Goal: Transaction & Acquisition: Obtain resource

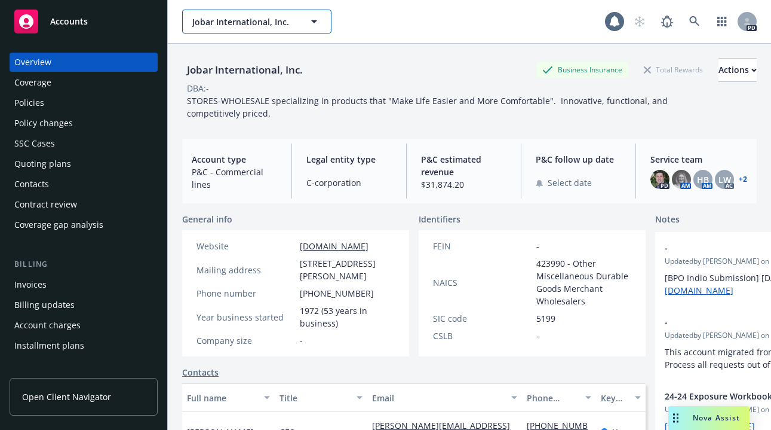
click at [292, 23] on span "Jobar International, Inc." at bounding box center [243, 22] width 103 height 13
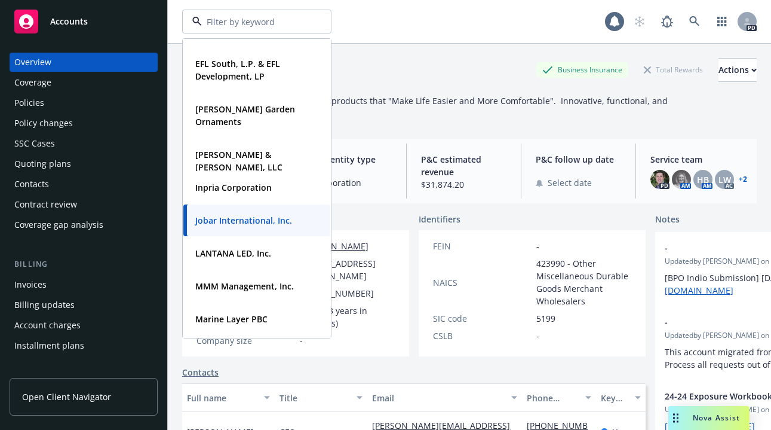
scroll to position [322, 0]
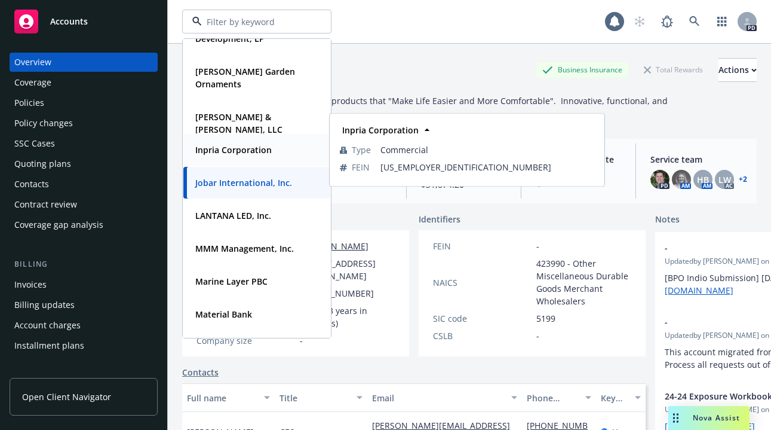
click at [226, 144] on strong "Inpria Corporation" at bounding box center [233, 149] width 76 height 11
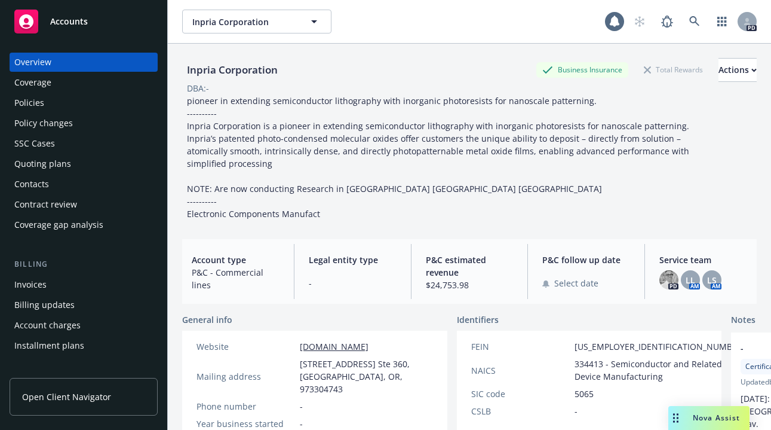
click at [27, 99] on div "Policies" at bounding box center [29, 102] width 30 height 19
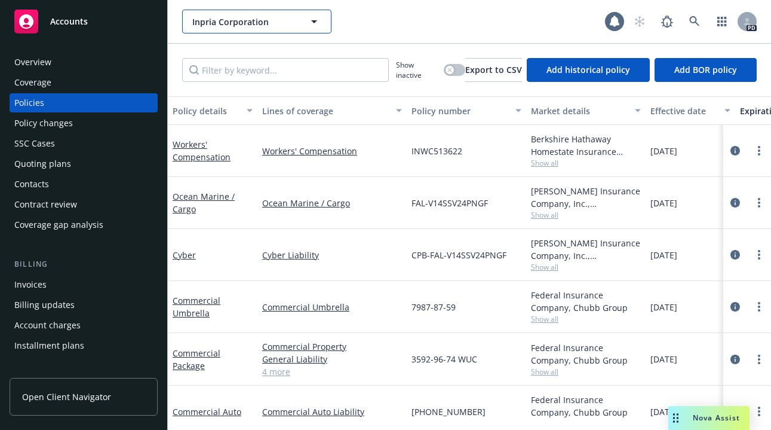
click at [311, 19] on icon "button" at bounding box center [314, 21] width 14 height 14
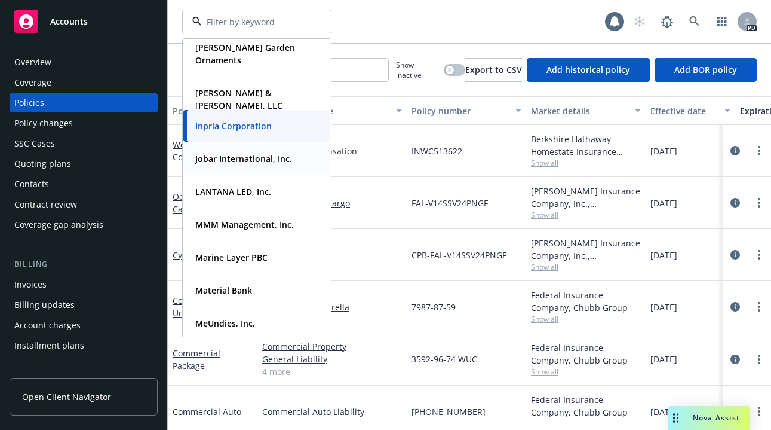
scroll to position [330, 0]
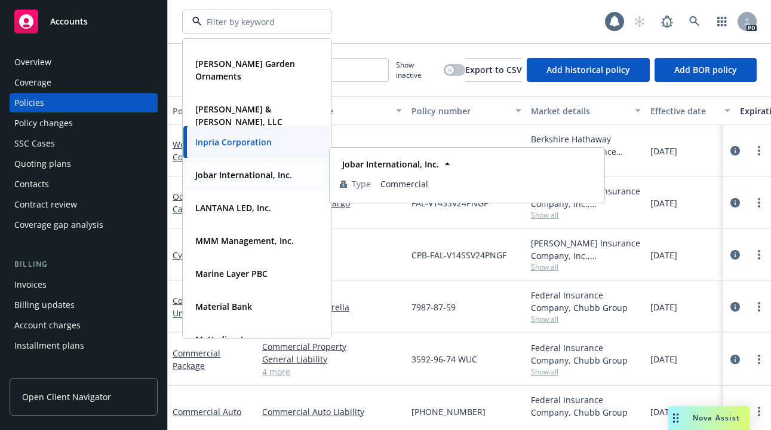
click at [202, 174] on strong "Jobar International, Inc." at bounding box center [243, 174] width 97 height 11
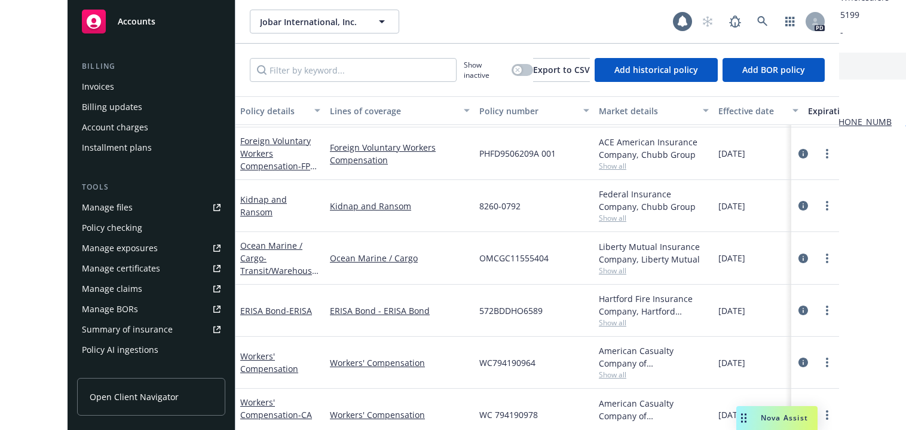
scroll to position [216, 0]
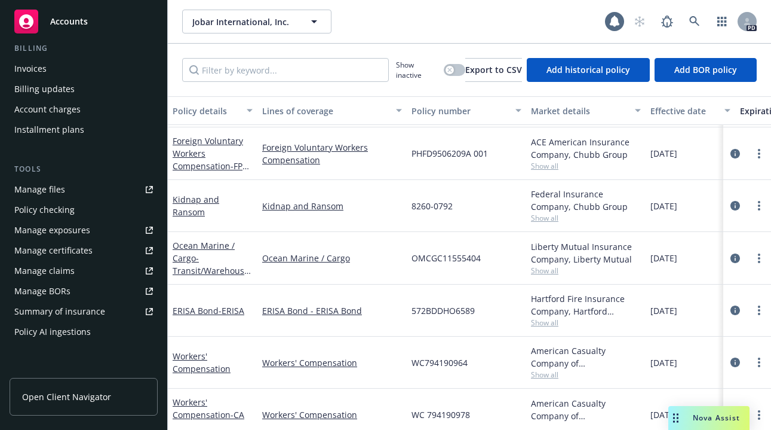
click at [30, 190] on div "Manage files" at bounding box center [39, 189] width 51 height 19
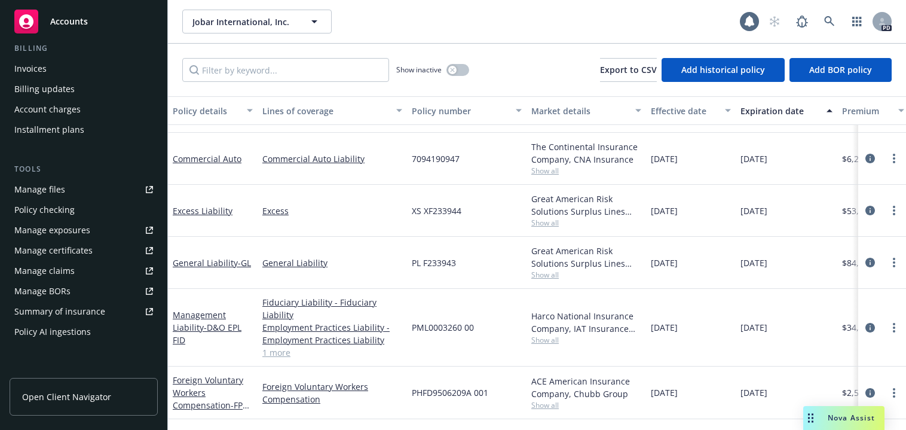
scroll to position [221, 0]
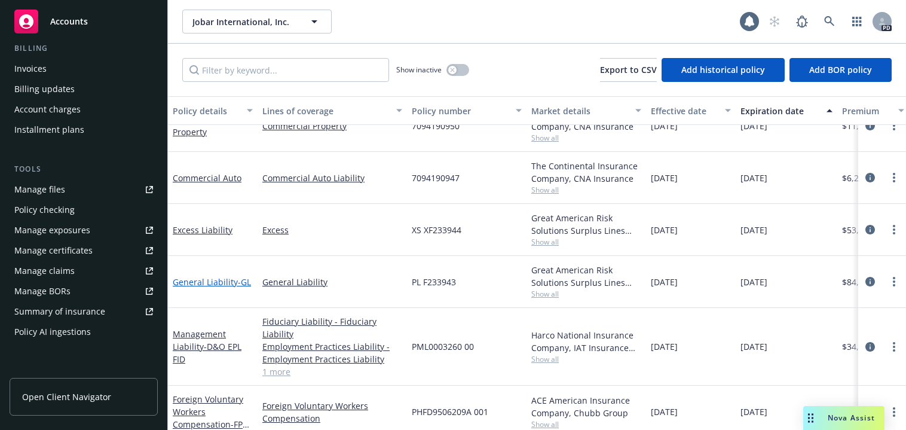
click at [180, 279] on link "General Liability - GL" at bounding box center [212, 281] width 78 height 11
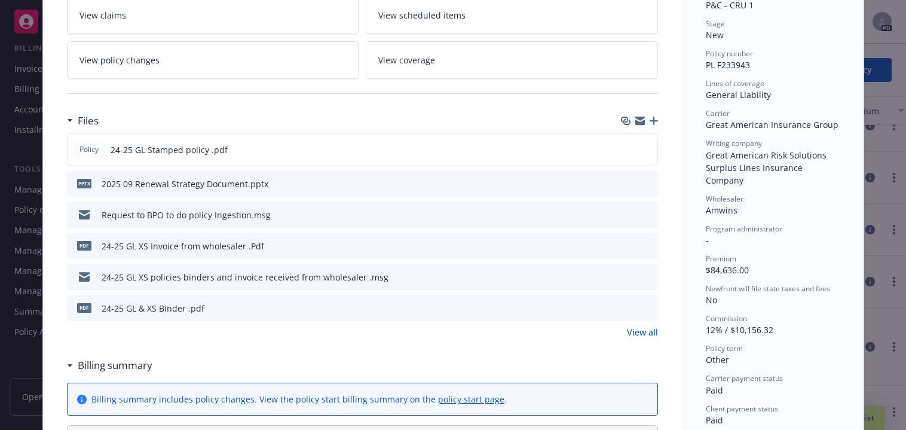
scroll to position [293, 0]
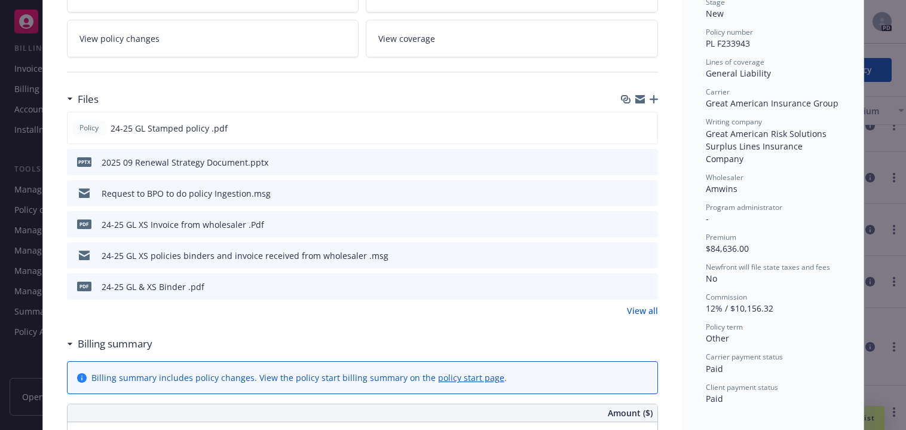
click at [624, 220] on icon "download file" at bounding box center [627, 224] width 10 height 10
click at [624, 286] on icon "download file" at bounding box center [627, 284] width 8 height 7
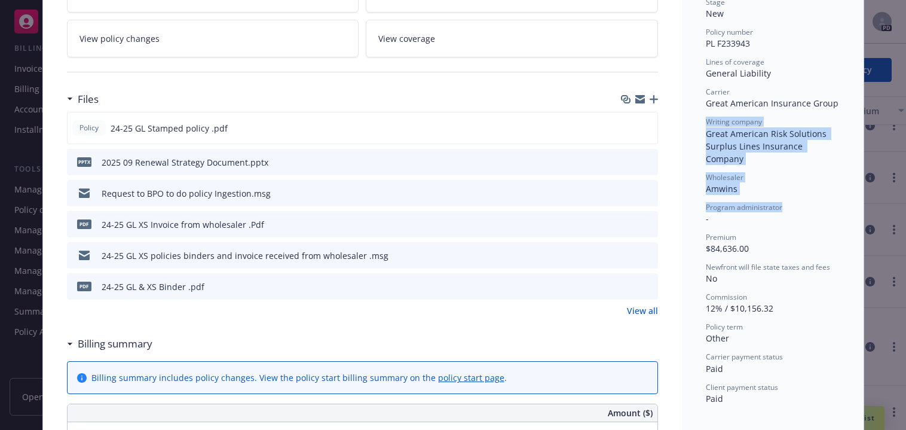
drag, startPoint x: 896, startPoint y: 174, endPoint x: 891, endPoint y: 100, distance: 74.8
click at [771, 100] on div "Policy General Liability - GL 08/30/2024 - Sampath Vankayla: Case #01236402 Pol…" at bounding box center [453, 215] width 906 height 430
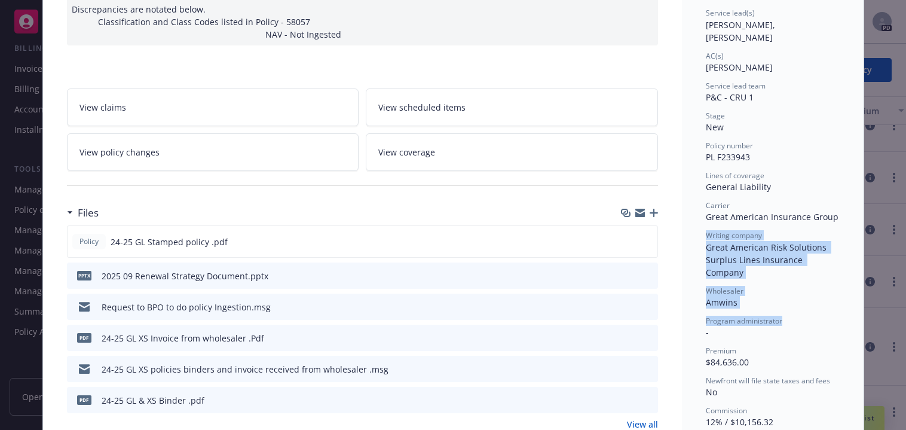
scroll to position [0, 0]
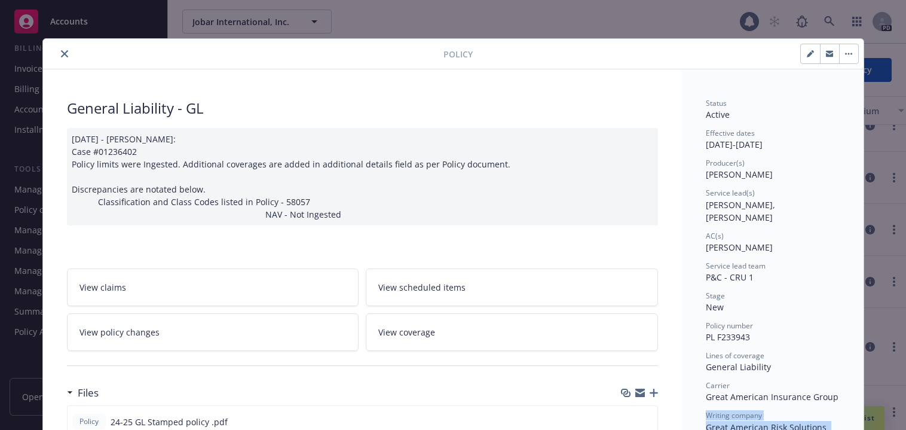
click at [59, 50] on button "close" at bounding box center [64, 54] width 14 height 14
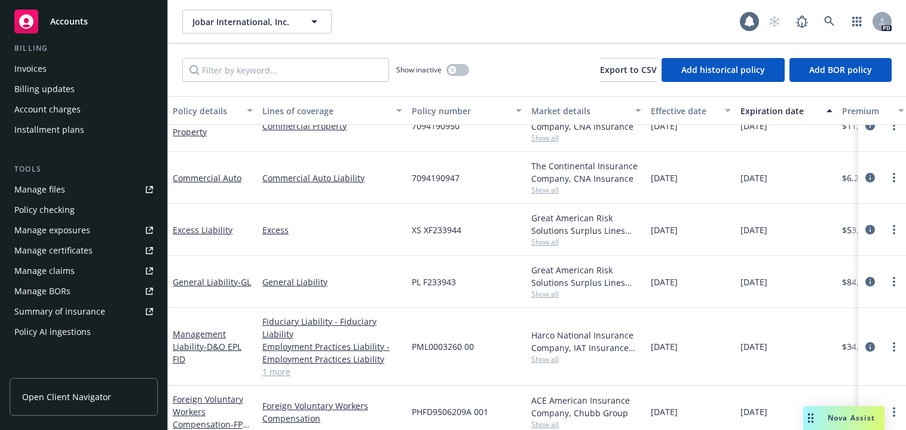
click at [40, 184] on div "Manage files" at bounding box center [39, 189] width 51 height 19
click at [46, 185] on div "Manage files" at bounding box center [39, 189] width 51 height 19
click at [199, 229] on link "Excess Liability" at bounding box center [203, 229] width 60 height 11
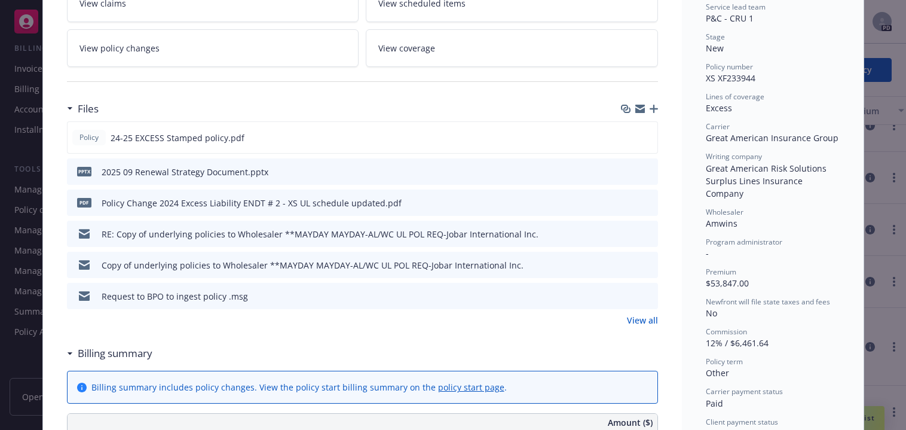
scroll to position [238, 0]
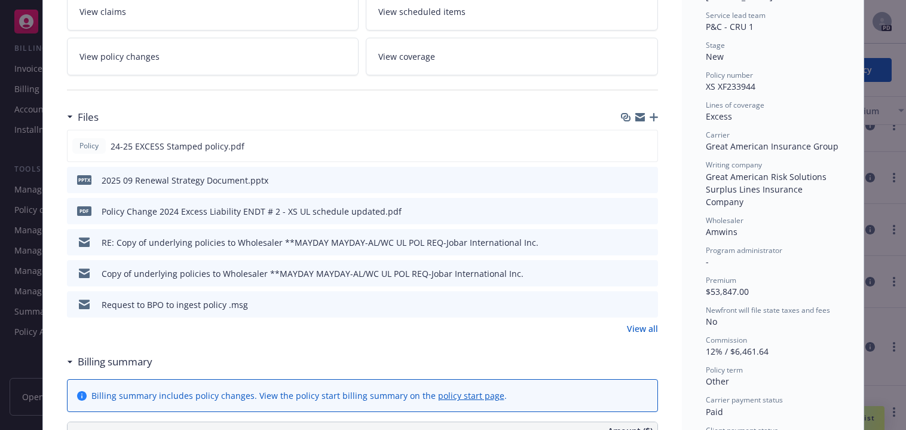
click at [623, 302] on icon "download file" at bounding box center [627, 304] width 10 height 10
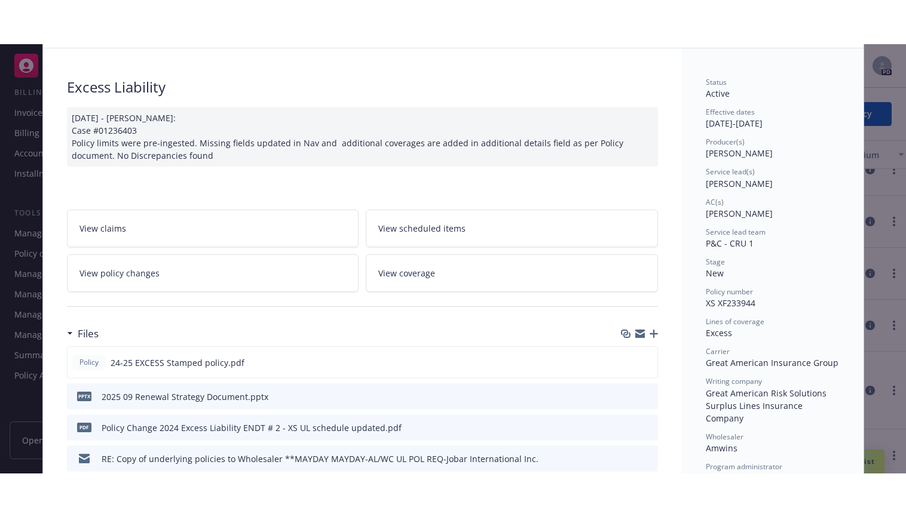
scroll to position [0, 0]
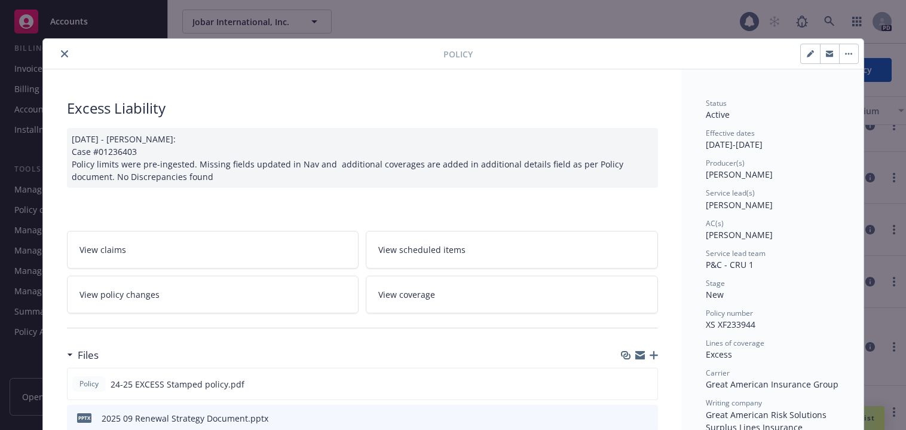
click at [50, 52] on div at bounding box center [246, 54] width 396 height 14
click at [61, 54] on icon "close" at bounding box center [64, 53] width 7 height 7
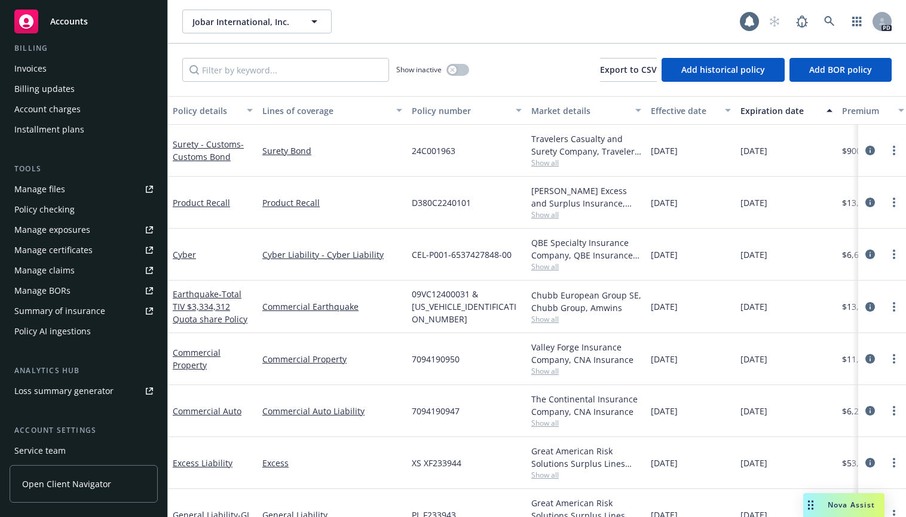
click at [45, 191] on div "Manage files" at bounding box center [39, 189] width 51 height 19
click at [30, 190] on div "Manage files" at bounding box center [39, 189] width 51 height 19
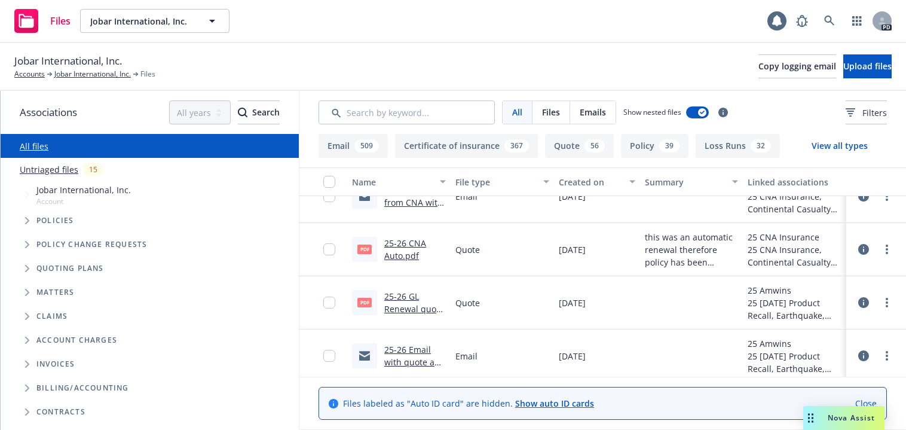
scroll to position [892, 0]
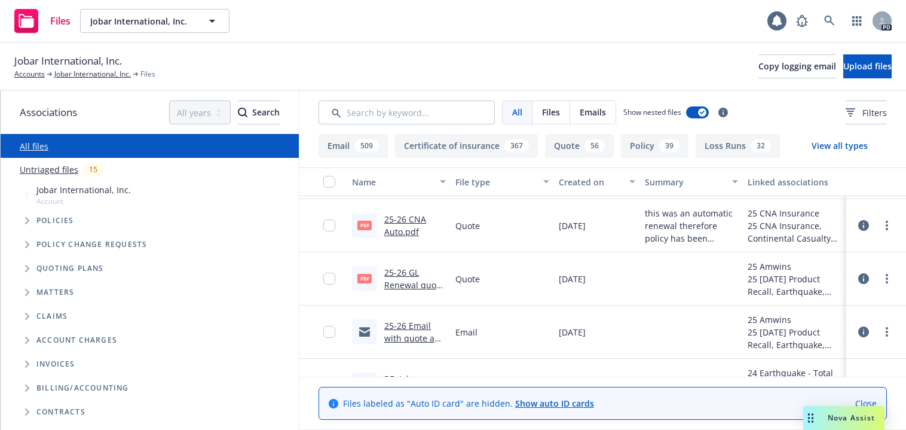
click at [391, 274] on link "25-26 GL Renewal quote from Amwins.pdf" at bounding box center [414, 290] width 60 height 49
click at [251, 55] on div "Jobar International, Inc. Accounts Jobar International, Inc. Files Copy logging…" at bounding box center [452, 66] width 877 height 26
click at [28, 72] on link "Accounts" at bounding box center [29, 74] width 30 height 11
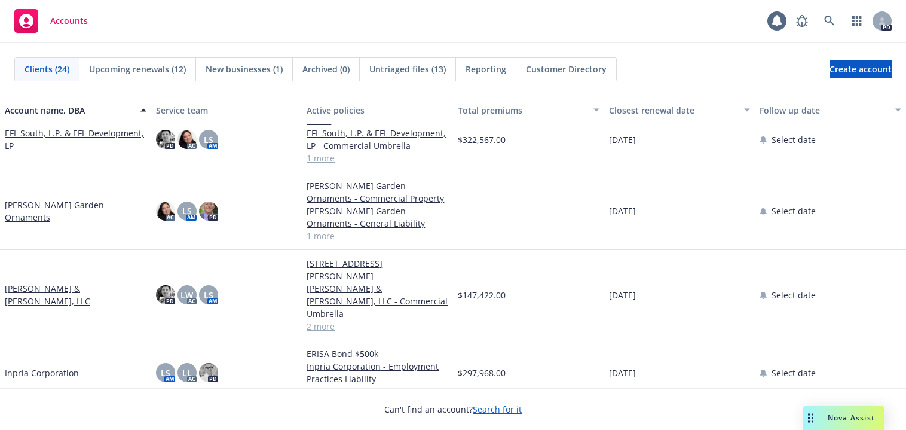
scroll to position [356, 0]
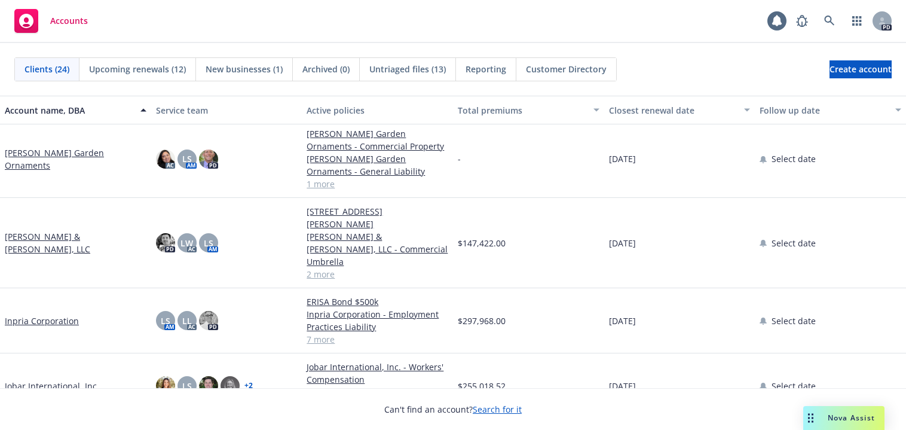
click at [35, 379] on link "Jobar International, Inc." at bounding box center [52, 385] width 94 height 13
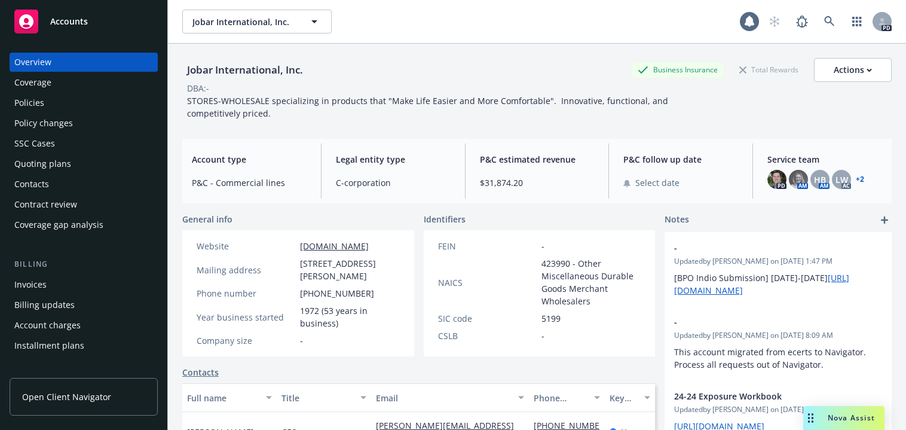
click at [42, 161] on div "Quoting plans" at bounding box center [42, 163] width 57 height 19
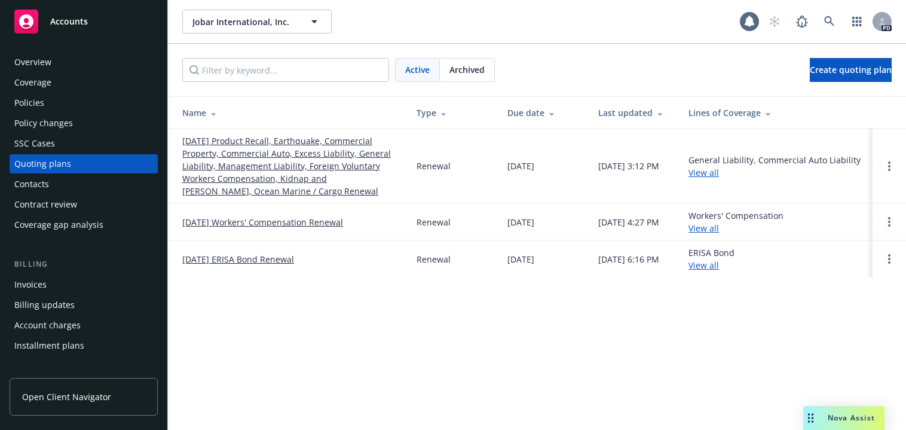
click at [238, 162] on link "[DATE] Product Recall, Earthquake, Commercial Property, Commercial Auto, Excess…" at bounding box center [289, 165] width 215 height 63
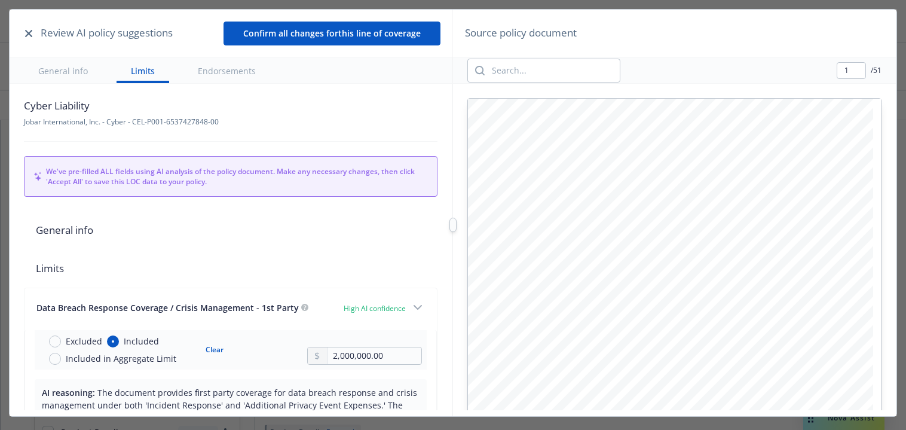
click at [24, 32] on button "button" at bounding box center [29, 33] width 14 height 14
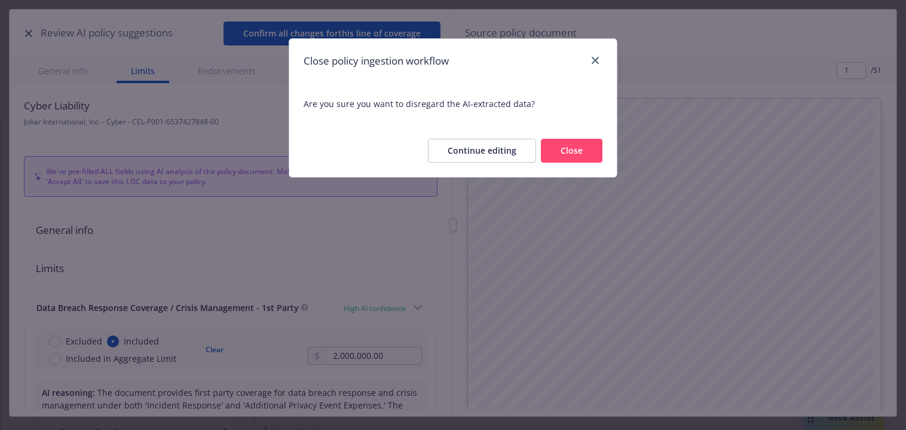
click at [577, 148] on button "Close" at bounding box center [572, 151] width 62 height 24
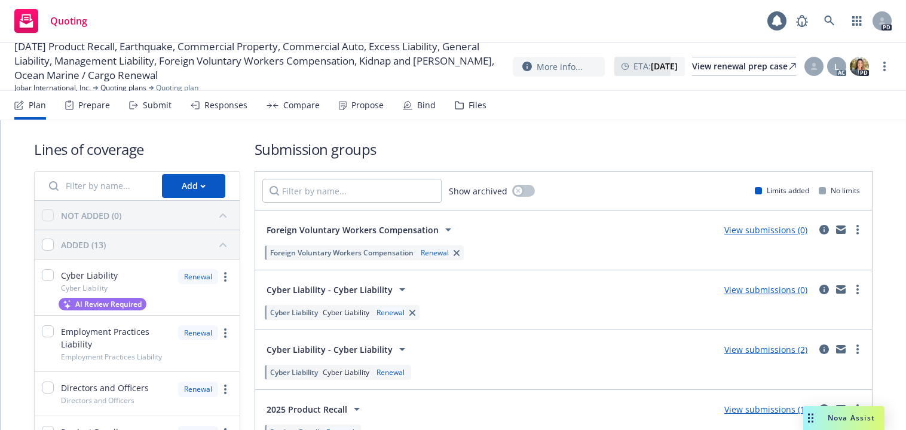
click at [217, 103] on div "Responses" at bounding box center [225, 105] width 43 height 10
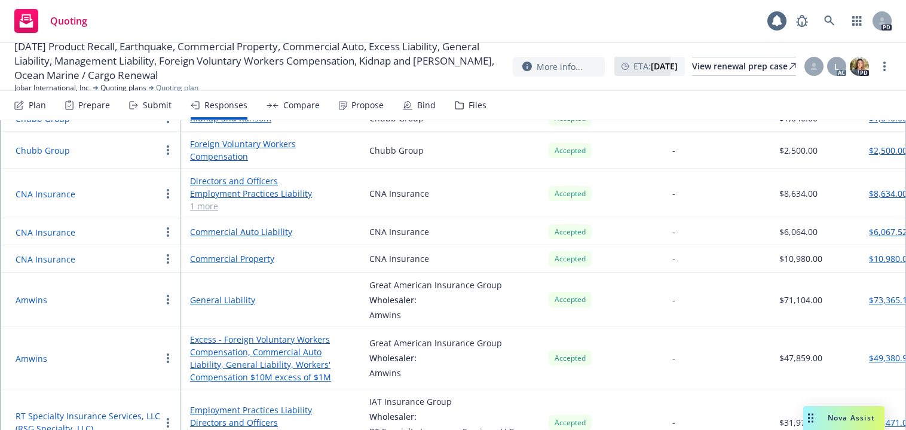
scroll to position [247, 0]
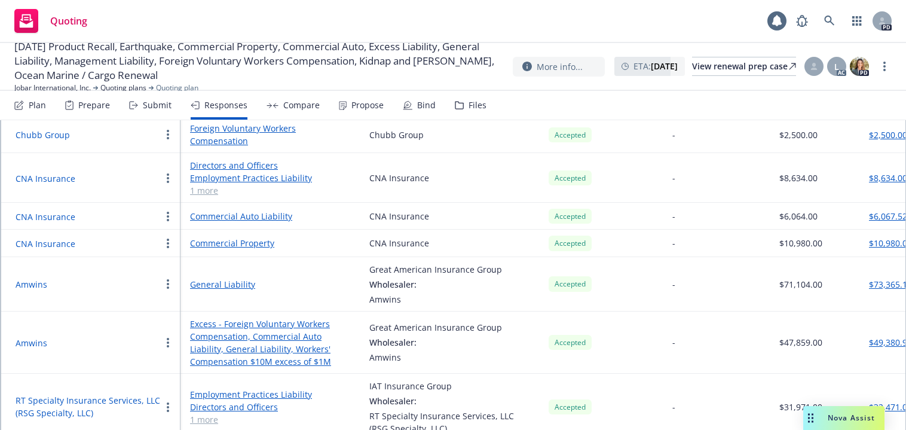
click at [199, 285] on link "General Liability" at bounding box center [270, 284] width 160 height 13
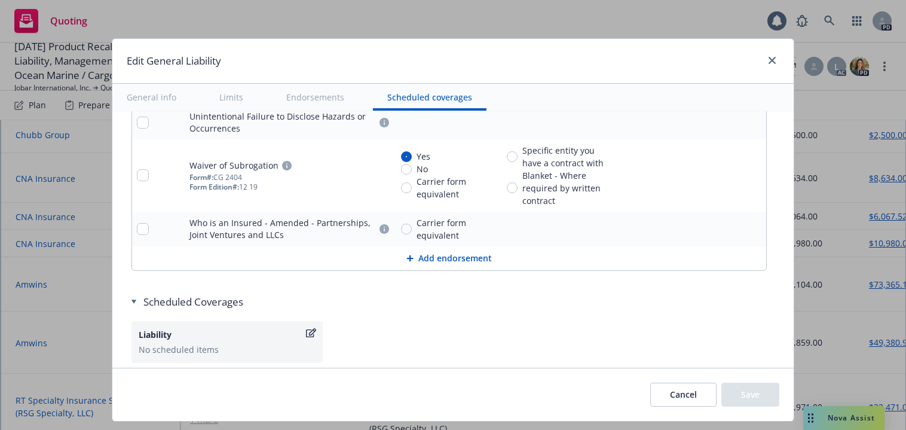
scroll to position [2704, 0]
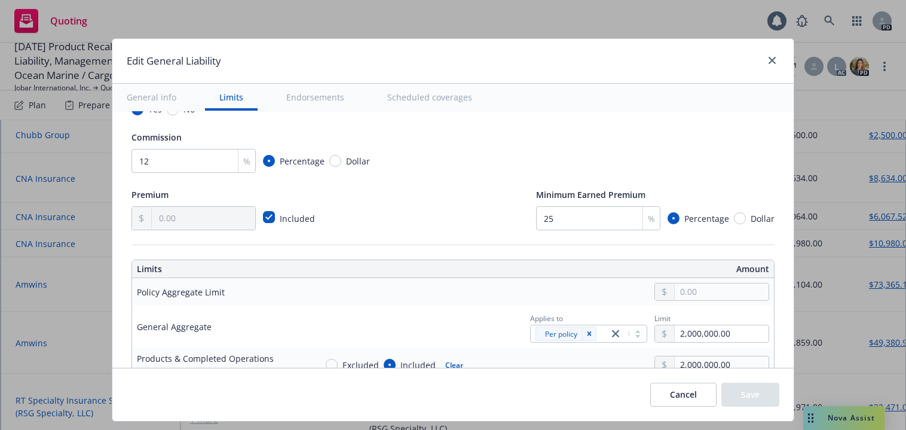
scroll to position [173, 0]
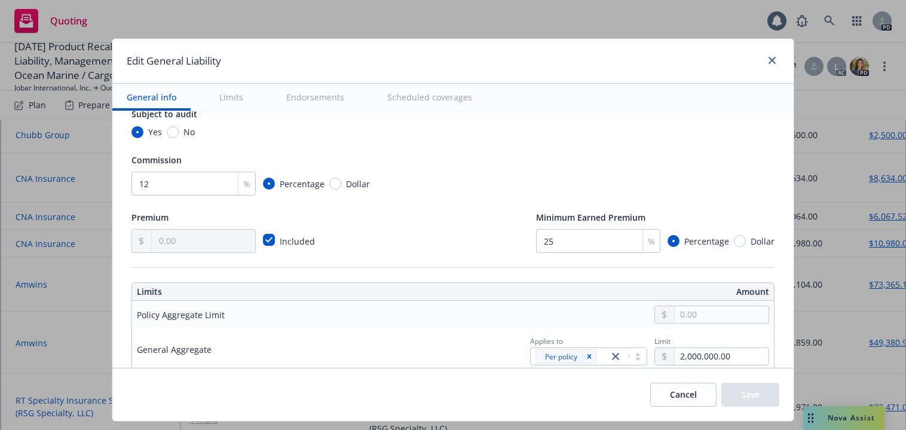
click at [134, 97] on button "General info" at bounding box center [151, 97] width 78 height 27
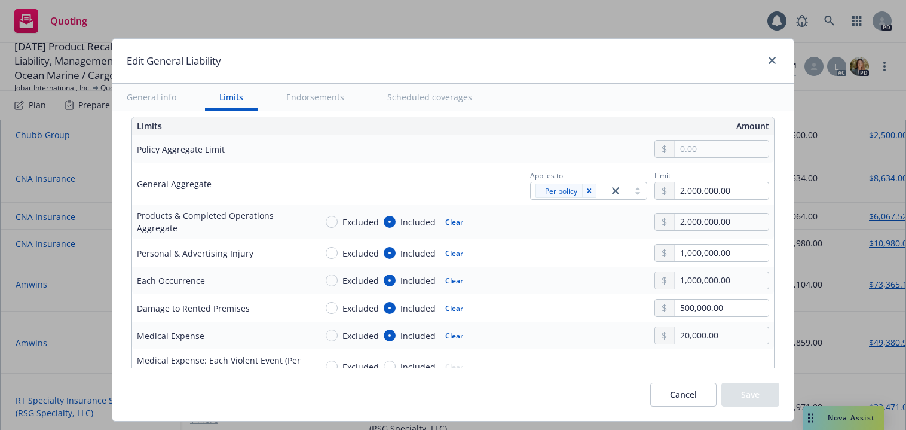
scroll to position [362, 0]
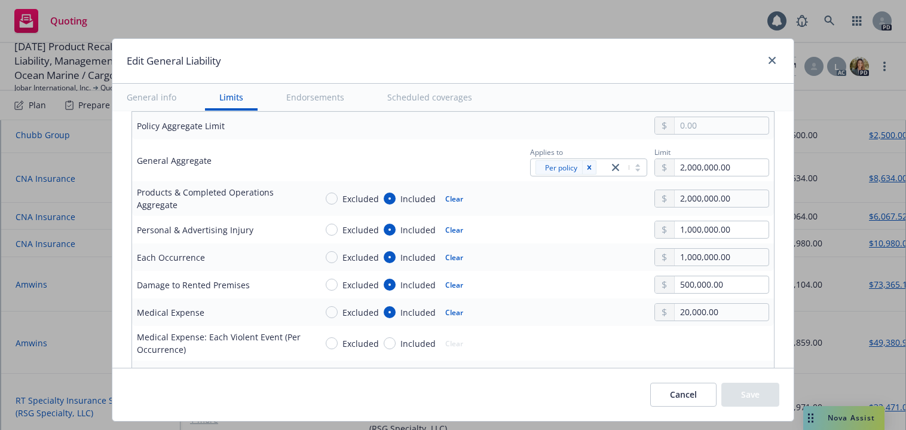
click at [571, 274] on td "Excluded Included Clear 500,000.00" at bounding box center [542, 284] width 462 height 27
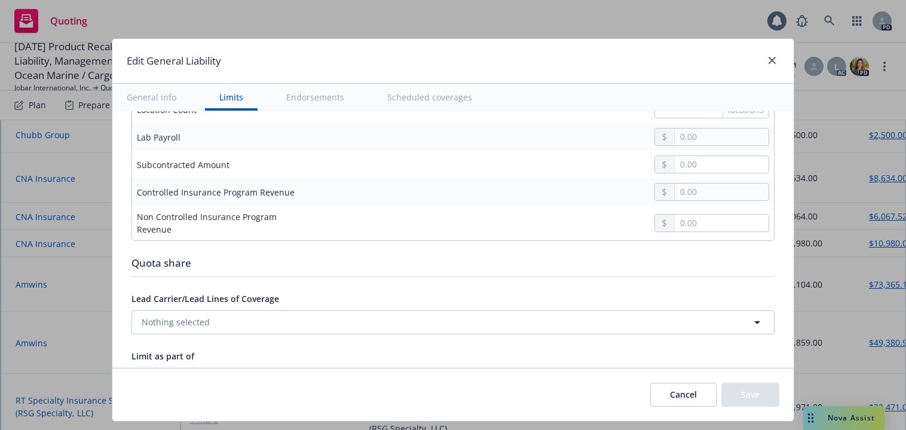
scroll to position [1258, 0]
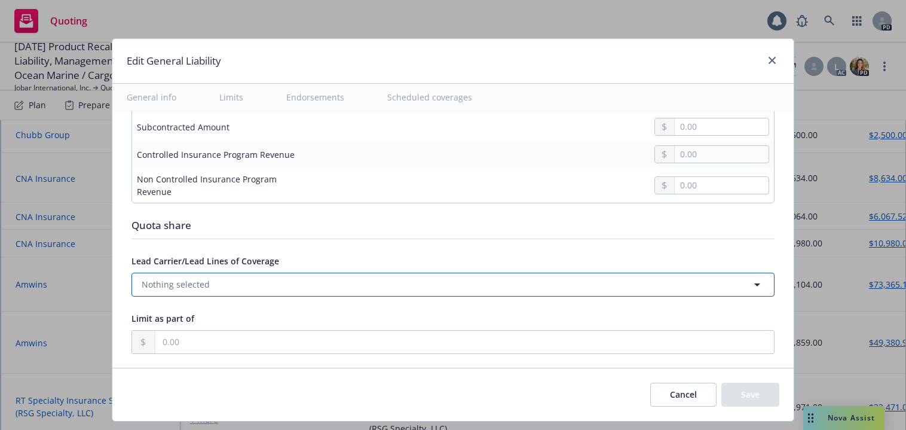
click at [313, 278] on button "Nothing selected" at bounding box center [452, 284] width 643 height 24
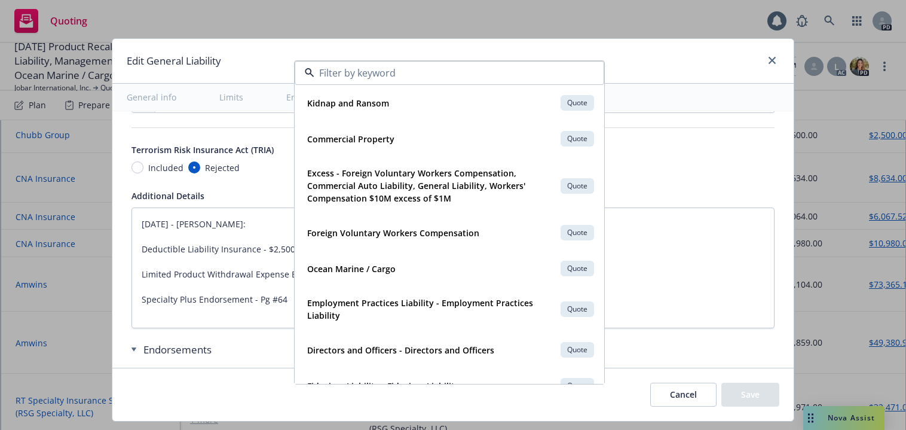
scroll to position [1529, 0]
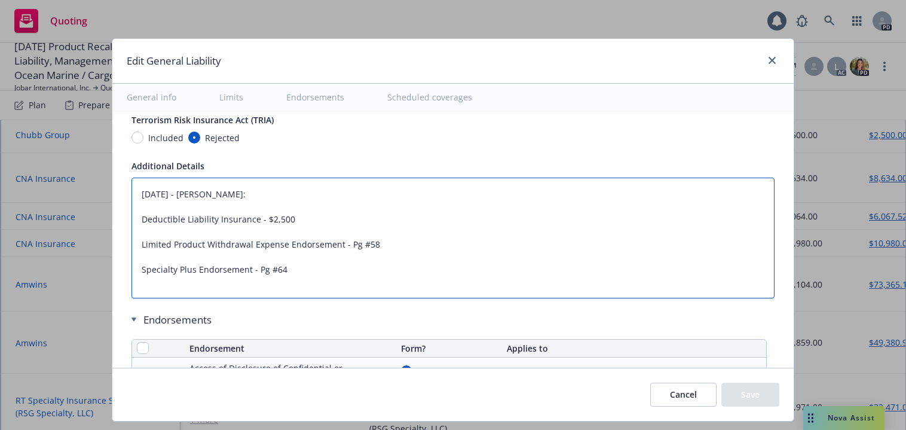
click at [656, 250] on textarea "08/30/2024 - Sampath vankayala: Deductible Liability Insurance - $2,500 Limited…" at bounding box center [452, 237] width 643 height 121
drag, startPoint x: 131, startPoint y: 195, endPoint x: 409, endPoint y: 273, distance: 289.1
click at [409, 273] on textarea "08/30/2024 - Sampath vankayala: Deductible Liability Insurance - $2,500 Limited…" at bounding box center [452, 237] width 643 height 121
type textarea "x"
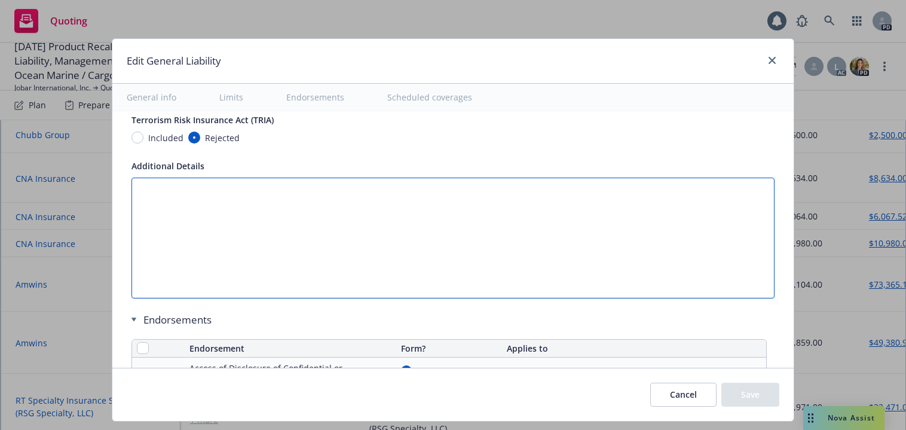
type textarea "x"
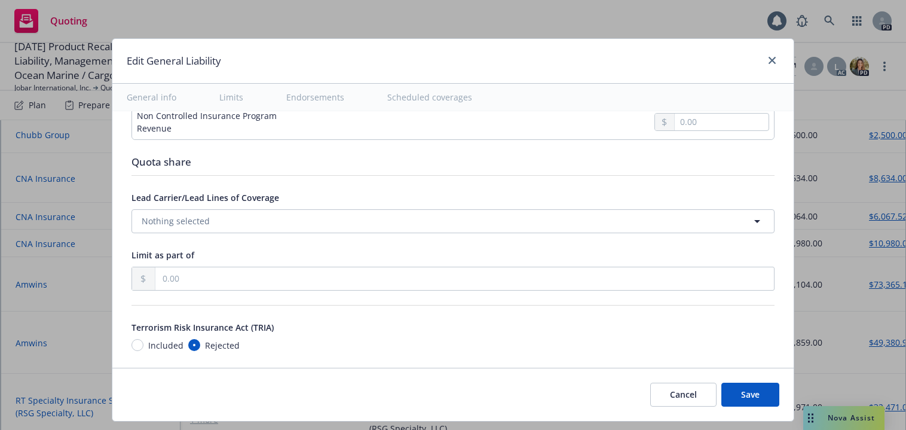
scroll to position [1329, 0]
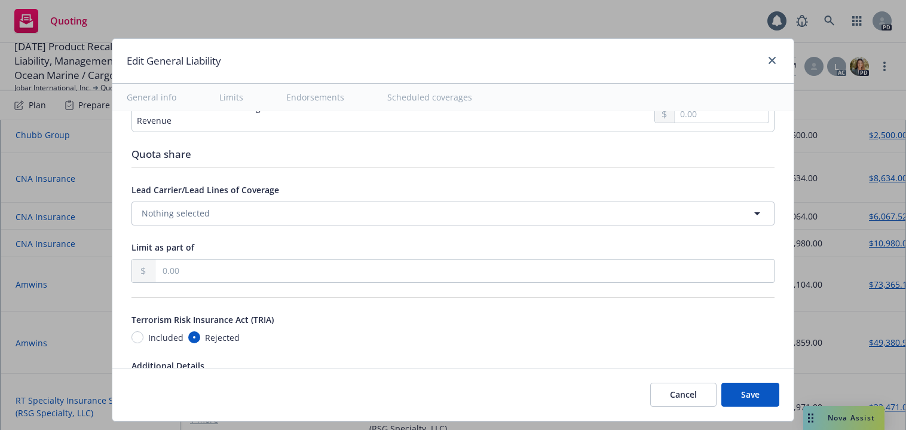
click at [750, 394] on button "Save" at bounding box center [750, 394] width 58 height 24
type textarea "x"
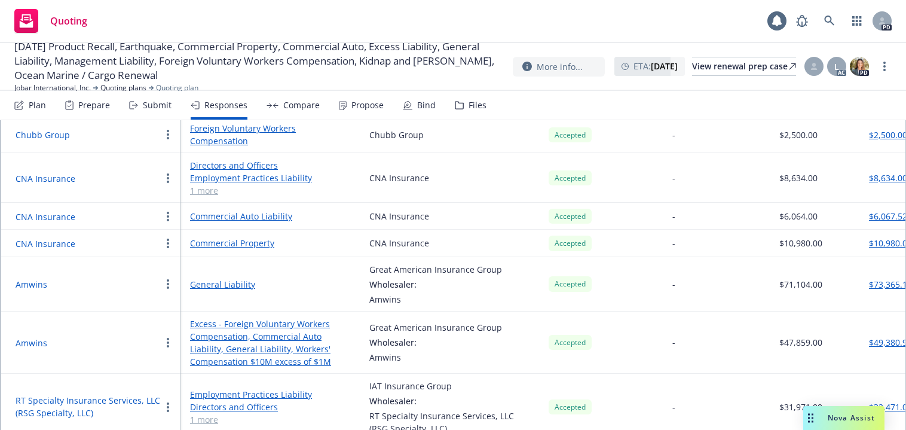
click at [111, 82] on span "[DATE] Product Recall, Earthquake, Commercial Property, Commercial Auto, Excess…" at bounding box center [258, 60] width 489 height 43
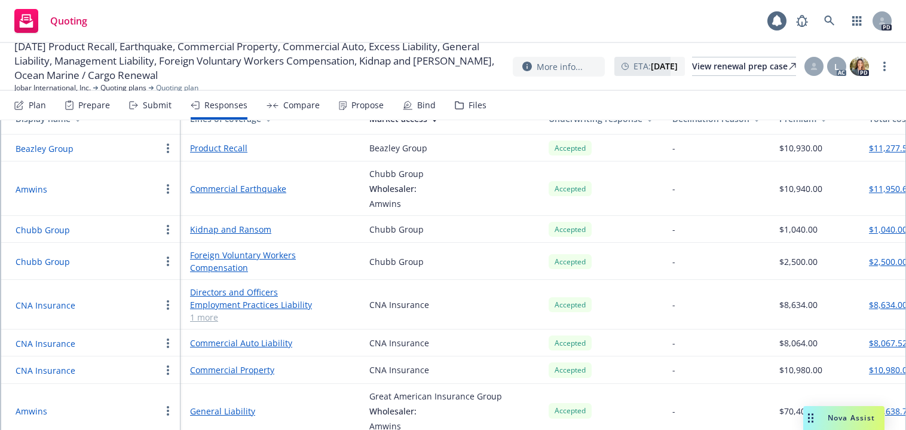
scroll to position [0, 0]
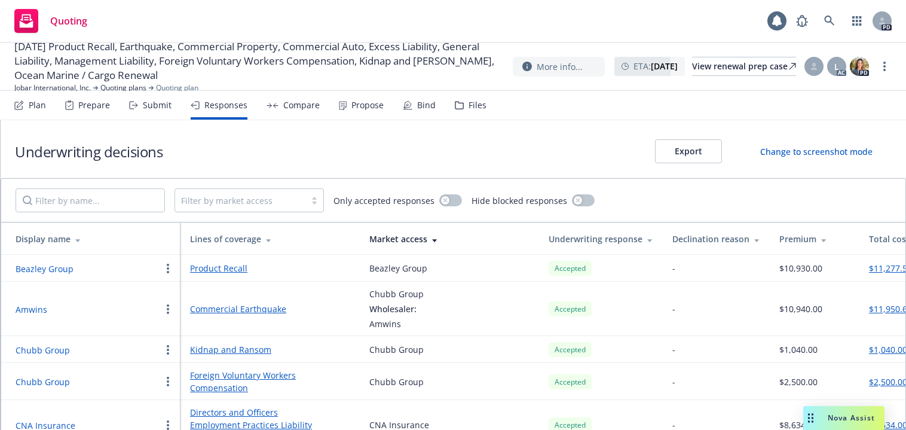
click at [155, 105] on div "Submit" at bounding box center [157, 105] width 29 height 10
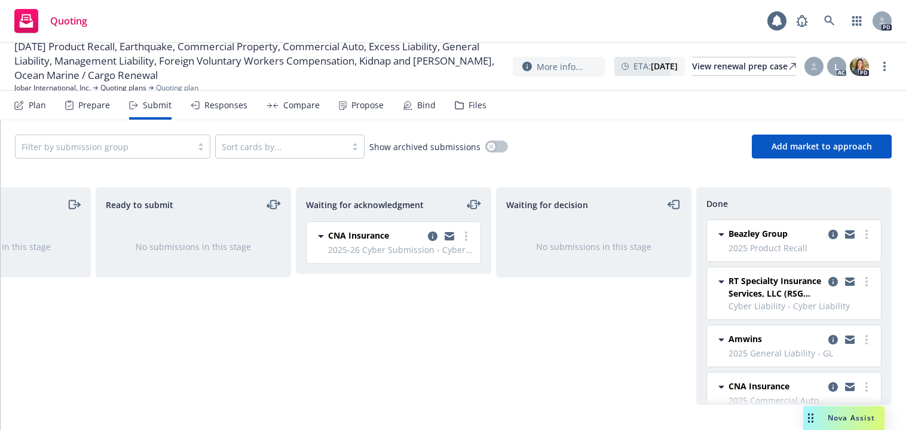
click at [216, 102] on div "Responses" at bounding box center [225, 105] width 43 height 10
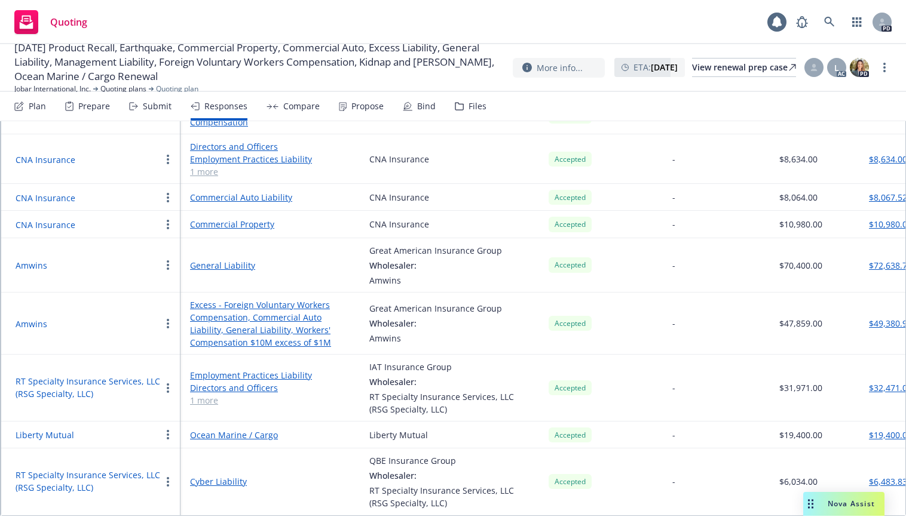
scroll to position [273, 0]
click at [889, 318] on button "$49,380.92" at bounding box center [890, 324] width 43 height 13
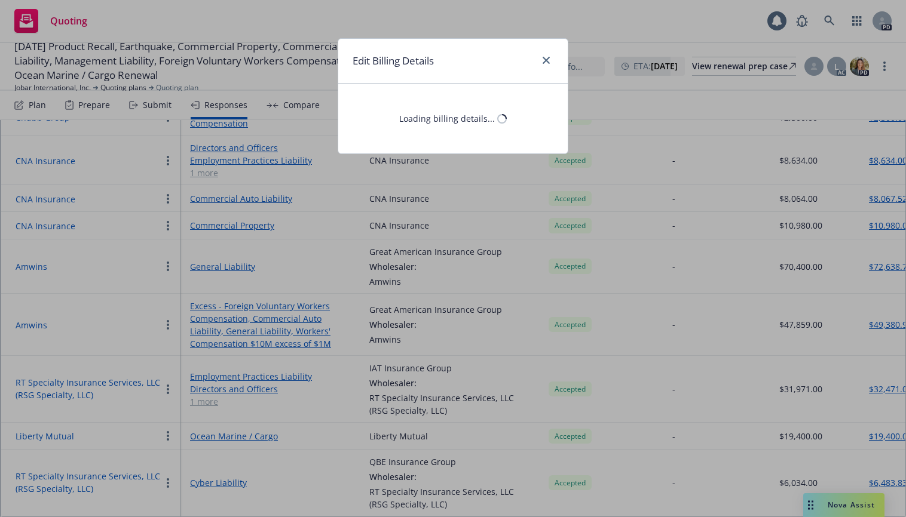
select select "CA"
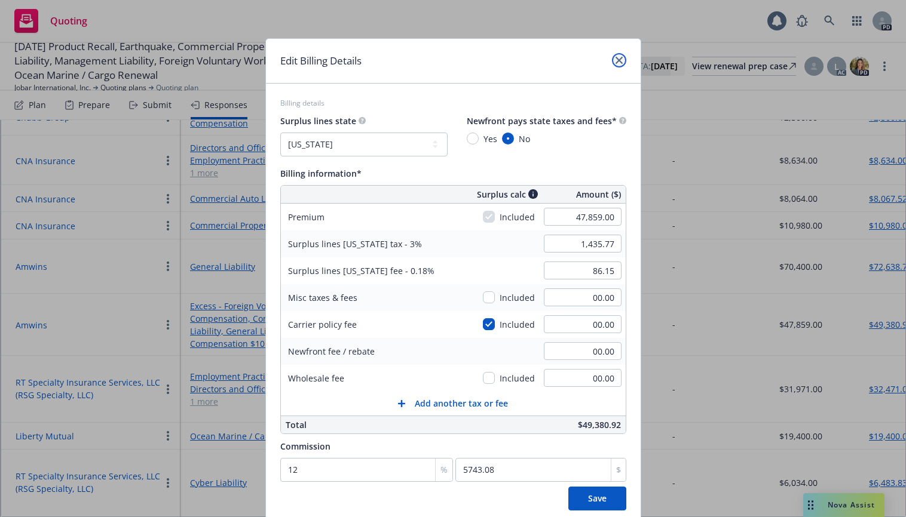
click at [615, 58] on icon "close" at bounding box center [618, 60] width 7 height 7
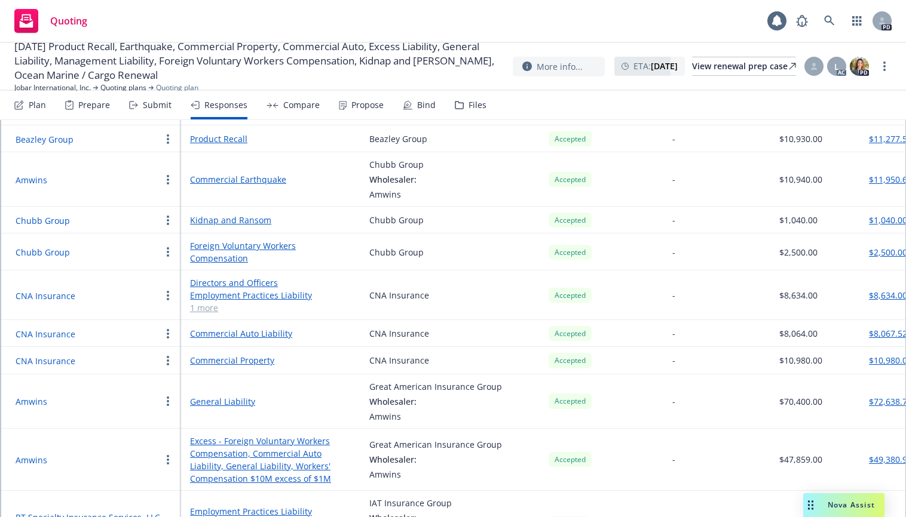
scroll to position [127, 0]
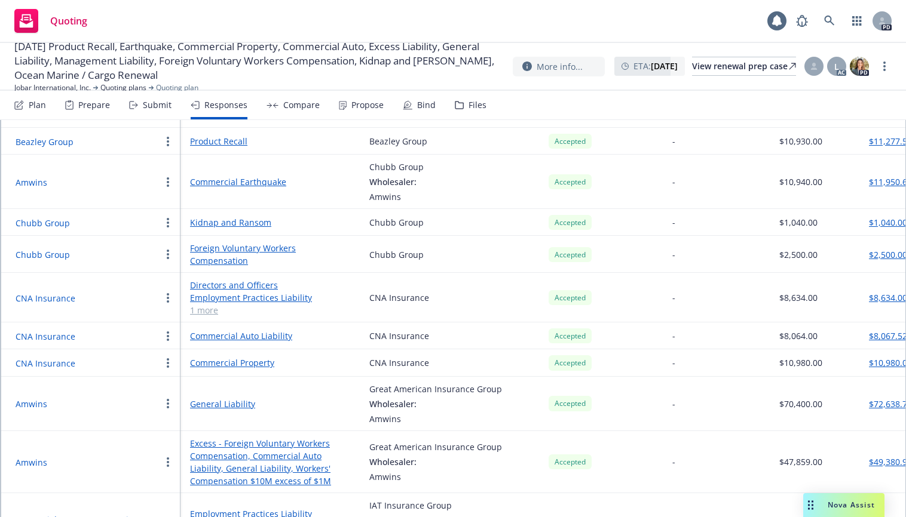
click at [210, 253] on link "Foreign Voluntary Workers Compensation" at bounding box center [270, 254] width 160 height 25
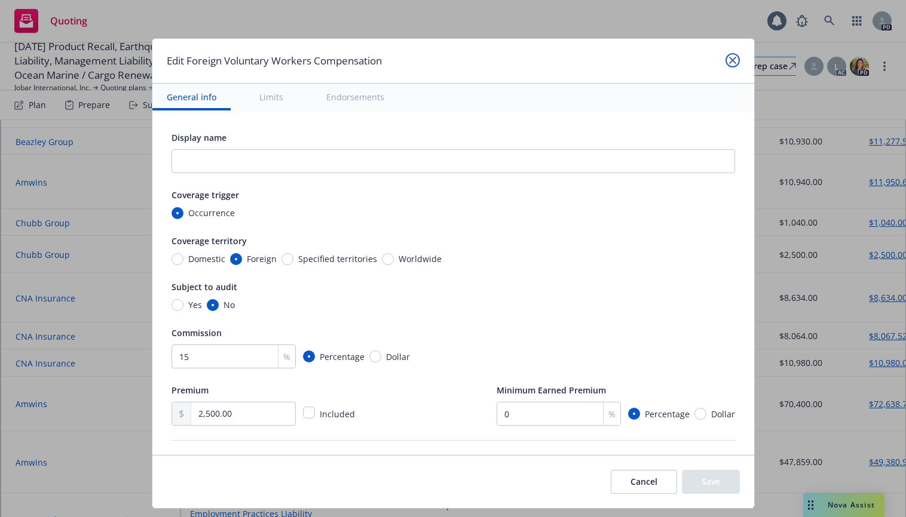
click at [729, 59] on icon "close" at bounding box center [732, 60] width 7 height 7
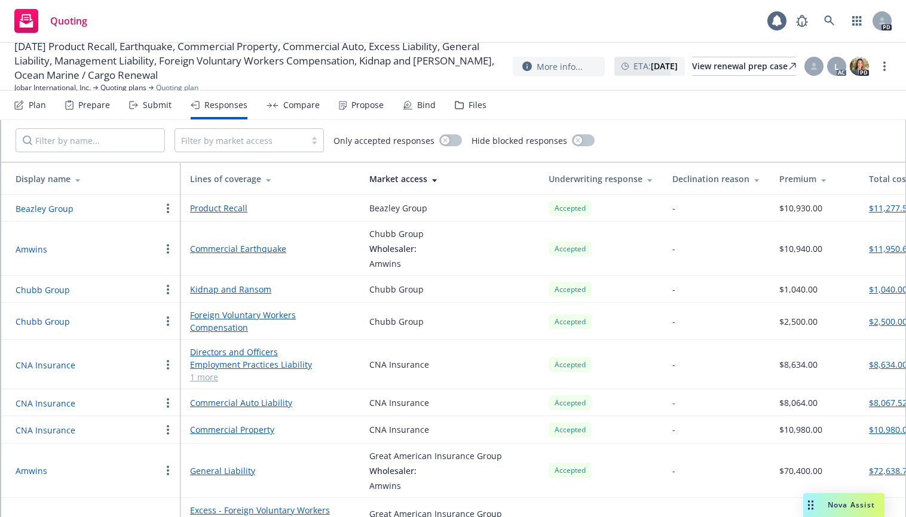
scroll to position [59, 0]
click at [885, 249] on button "$11,950.61" at bounding box center [890, 250] width 43 height 13
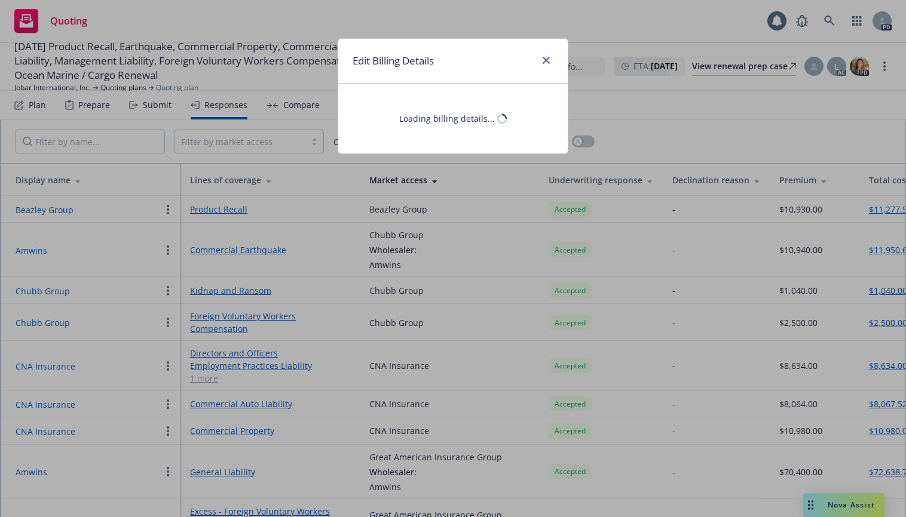
select select "CA"
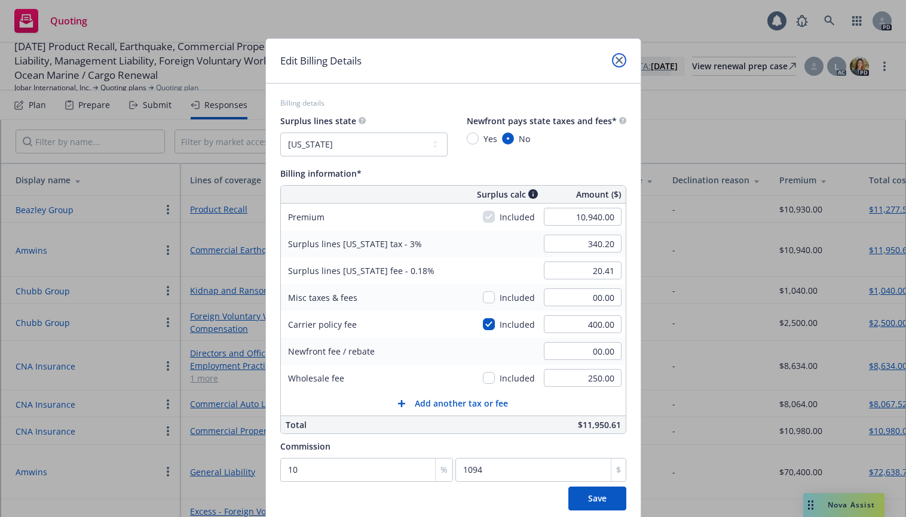
click at [615, 62] on icon "close" at bounding box center [618, 60] width 7 height 7
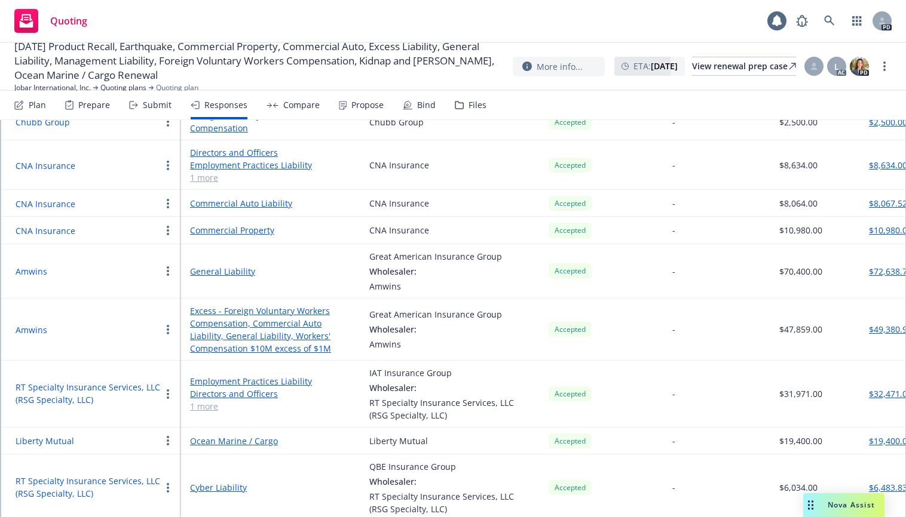
scroll to position [273, 0]
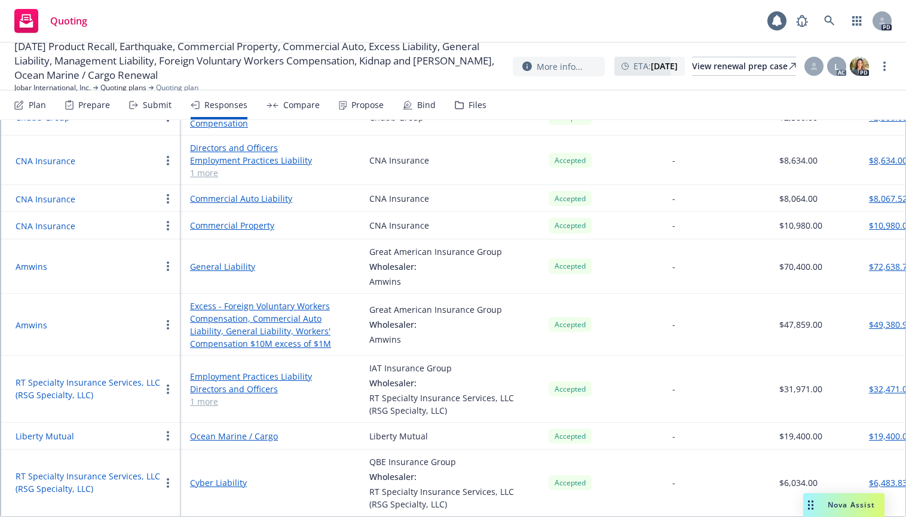
click at [223, 429] on link "Ocean Marine / Cargo" at bounding box center [270, 436] width 160 height 13
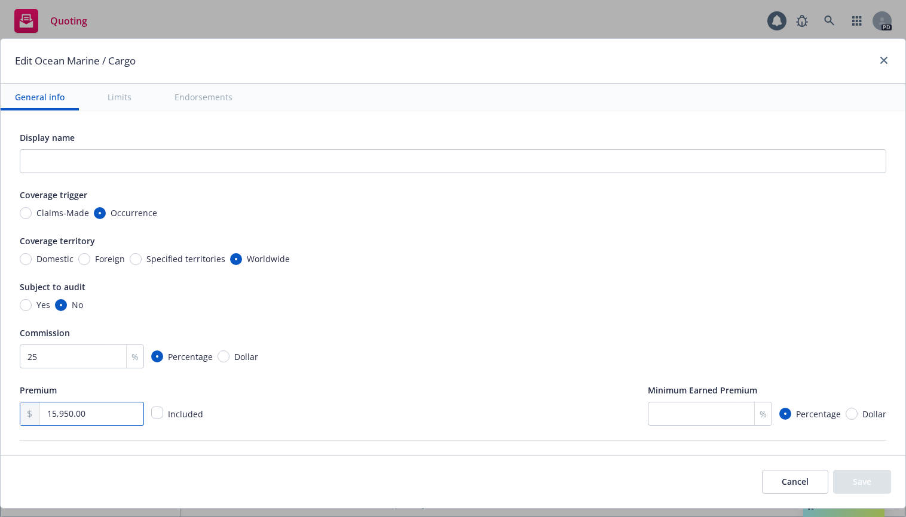
click at [85, 412] on input "15,950.00" at bounding box center [91, 414] width 103 height 23
type textarea "x"
click at [516, 64] on div "Edit Ocean Marine / Cargo" at bounding box center [453, 61] width 905 height 45
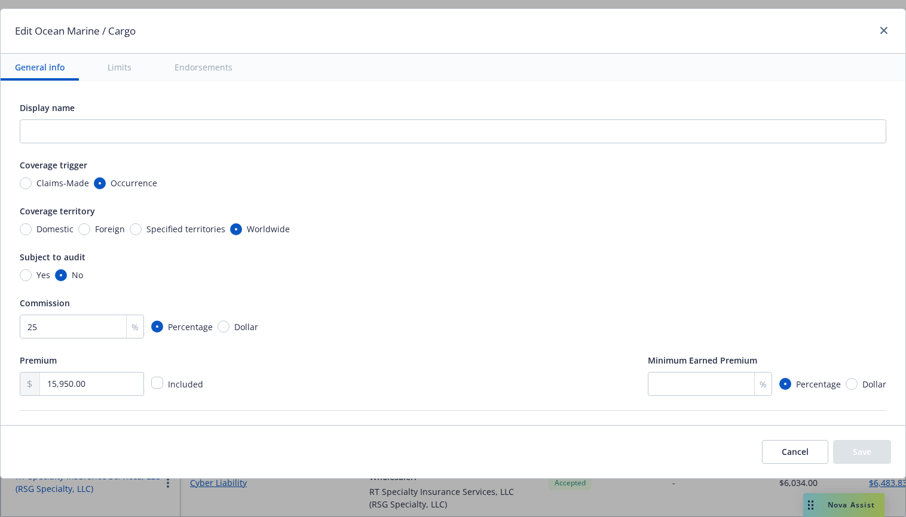
scroll to position [0, 0]
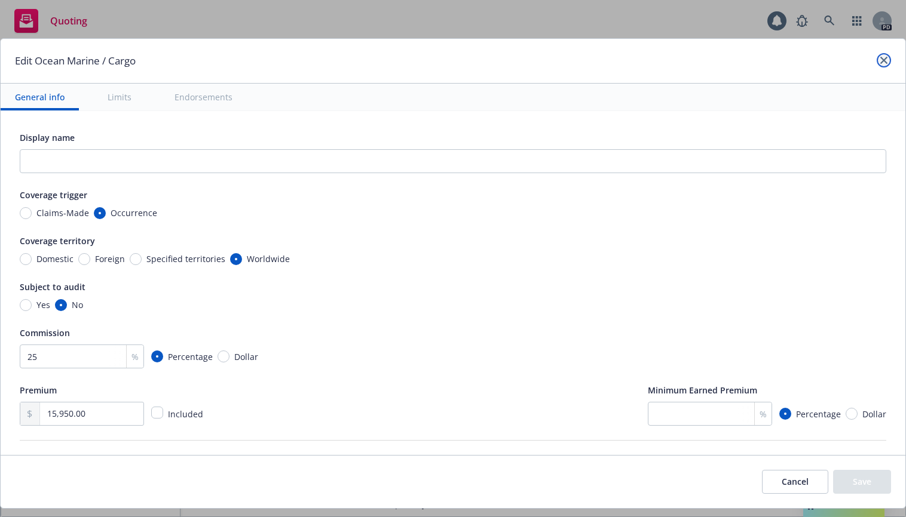
click at [880, 62] on icon "close" at bounding box center [883, 60] width 7 height 7
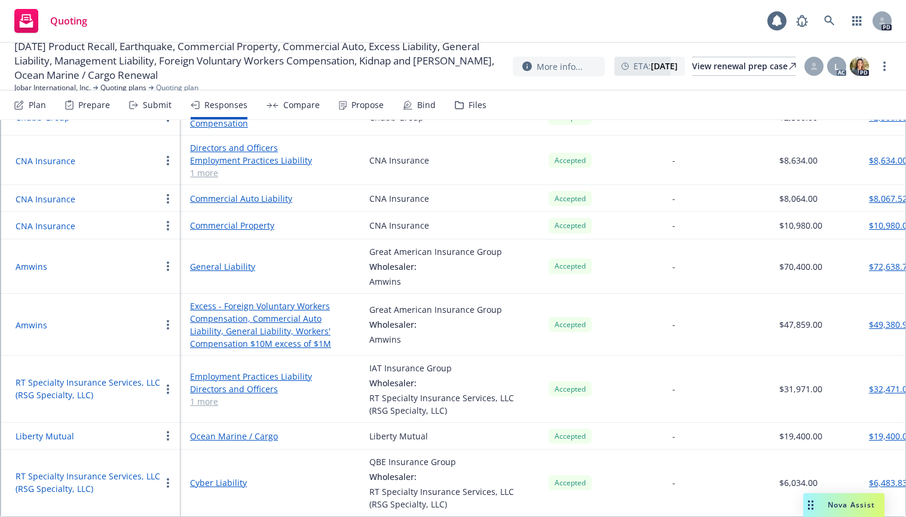
click at [885, 429] on button "$19,400.00" at bounding box center [890, 436] width 43 height 13
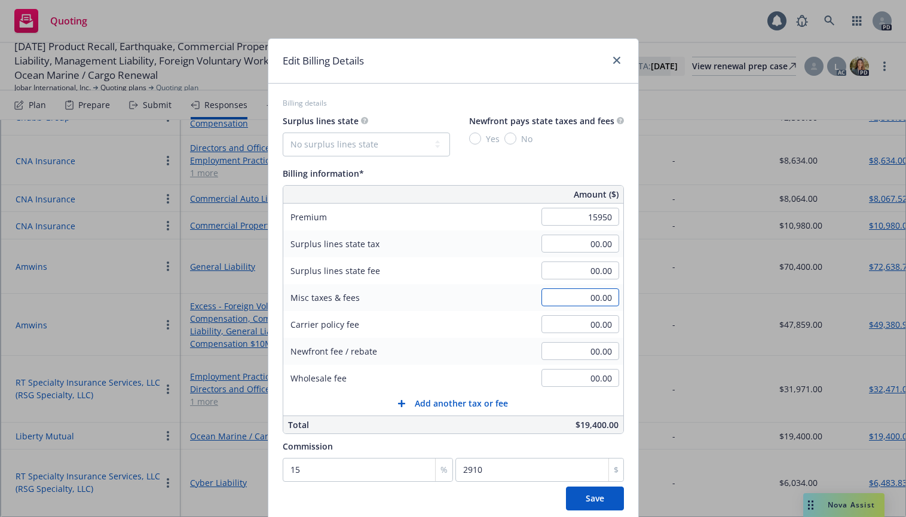
type input "15,950.00"
type input "2392.5"
click at [541, 299] on input "00.00" at bounding box center [580, 298] width 78 height 18
click at [529, 400] on button "Add another tax or fee" at bounding box center [453, 404] width 340 height 24
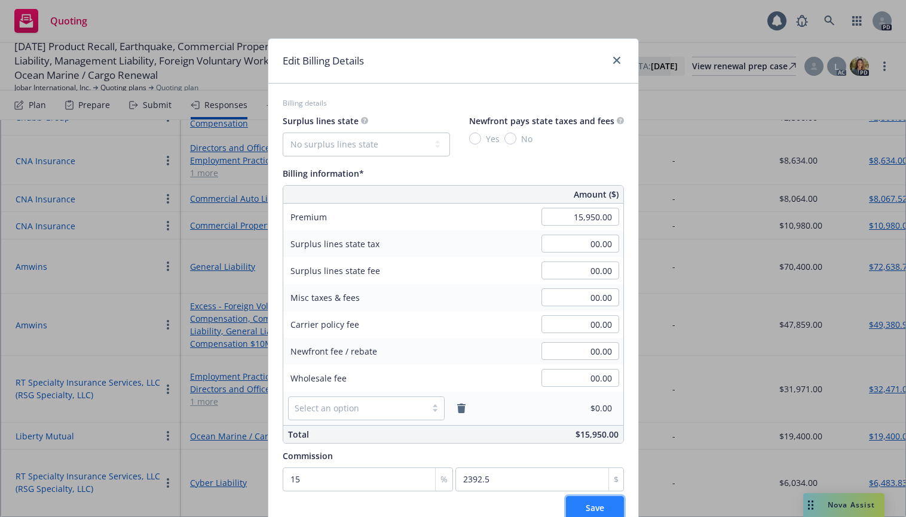
click at [586, 429] on span "Save" at bounding box center [595, 507] width 19 height 11
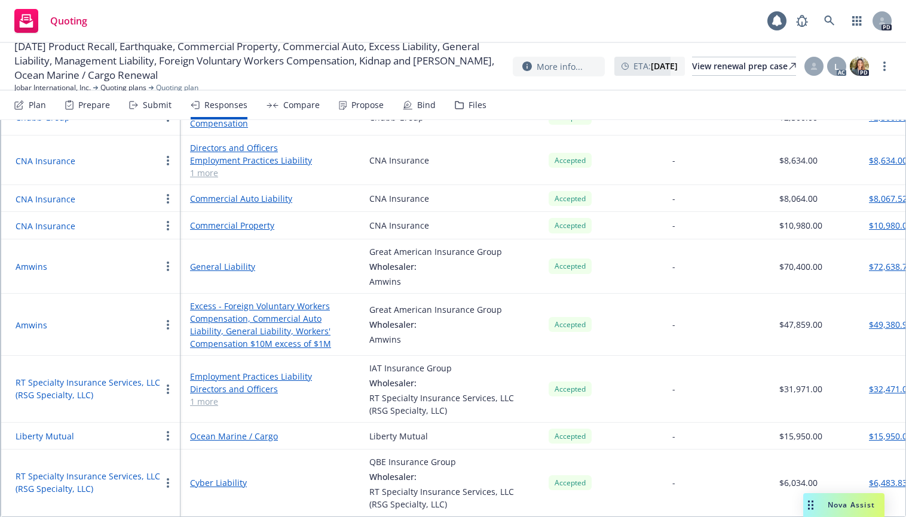
click at [224, 429] on link "Ocean Marine / Cargo" at bounding box center [270, 436] width 160 height 13
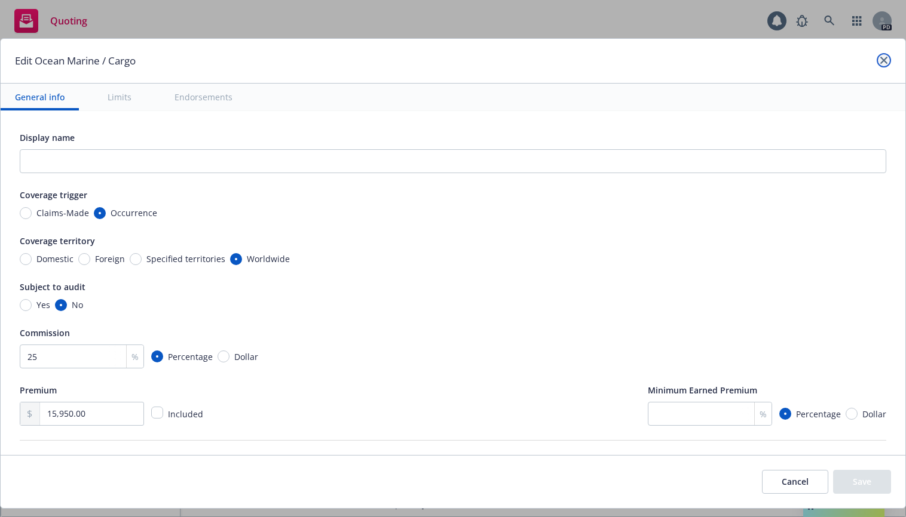
click at [880, 60] on icon "close" at bounding box center [883, 60] width 7 height 7
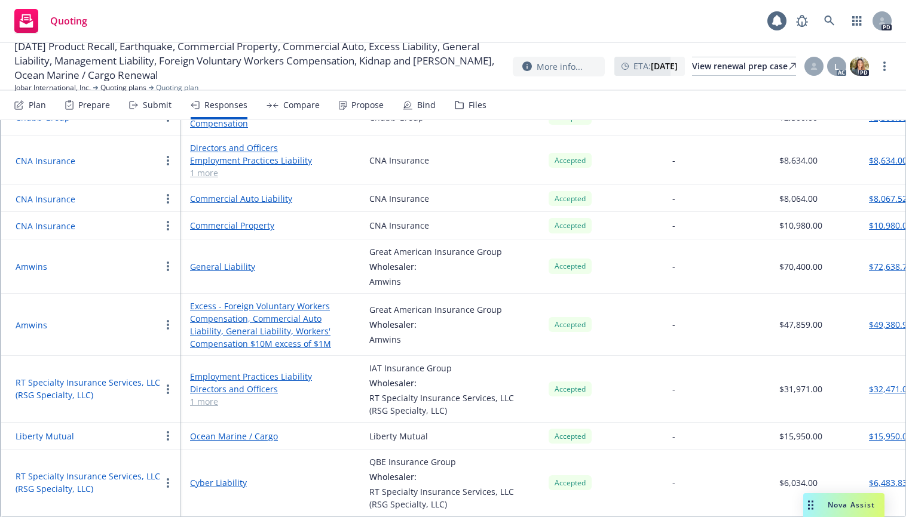
click at [220, 429] on link "Cyber Liability" at bounding box center [270, 483] width 160 height 13
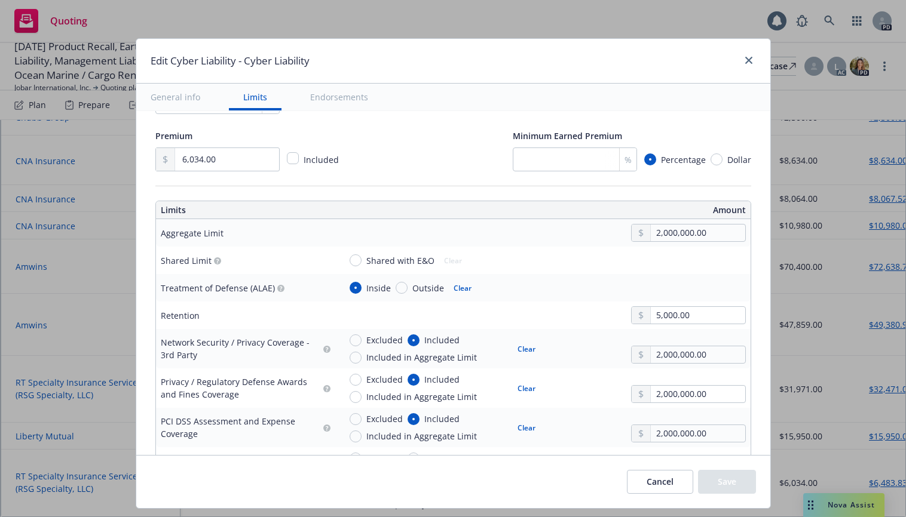
type textarea "x"
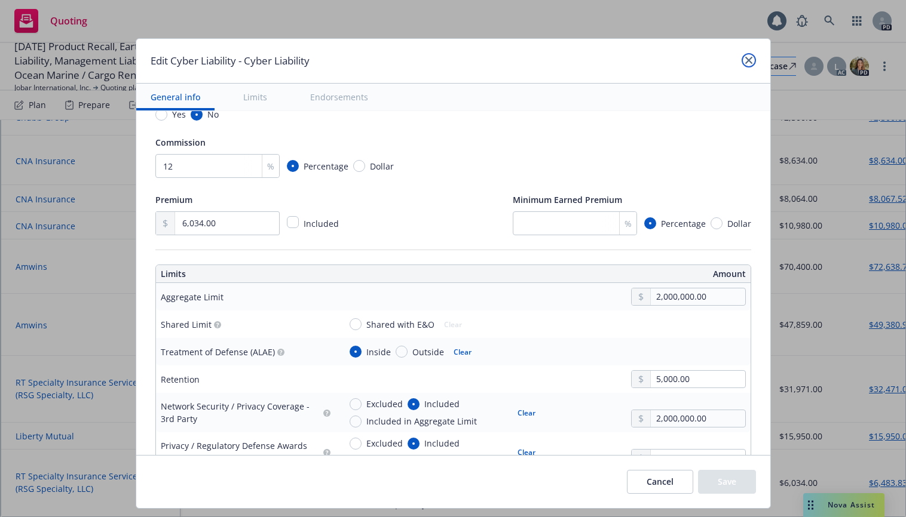
click at [745, 60] on icon "close" at bounding box center [748, 60] width 7 height 7
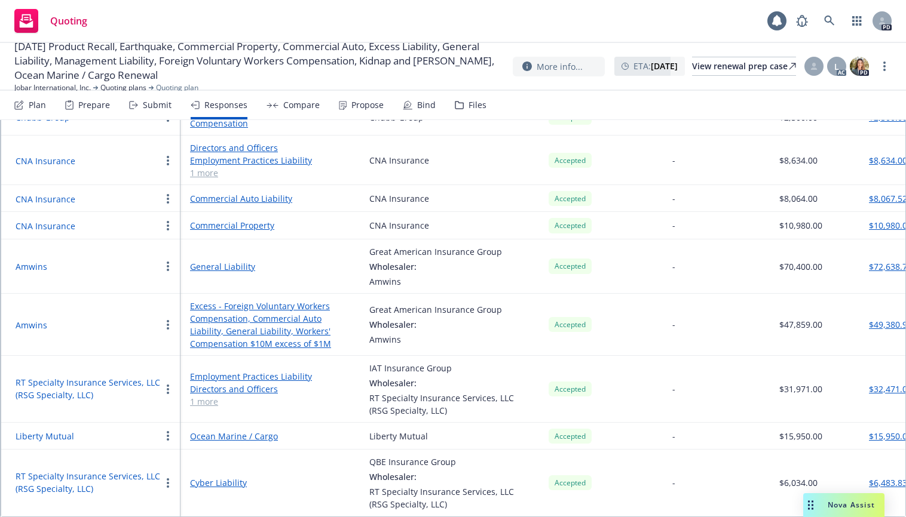
click at [881, 429] on button "$6,483.83" at bounding box center [888, 483] width 38 height 13
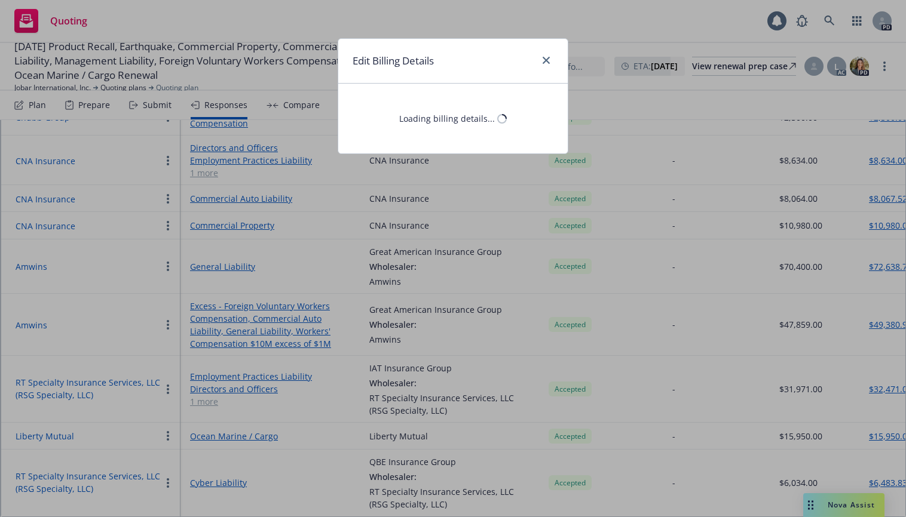
select select "CA"
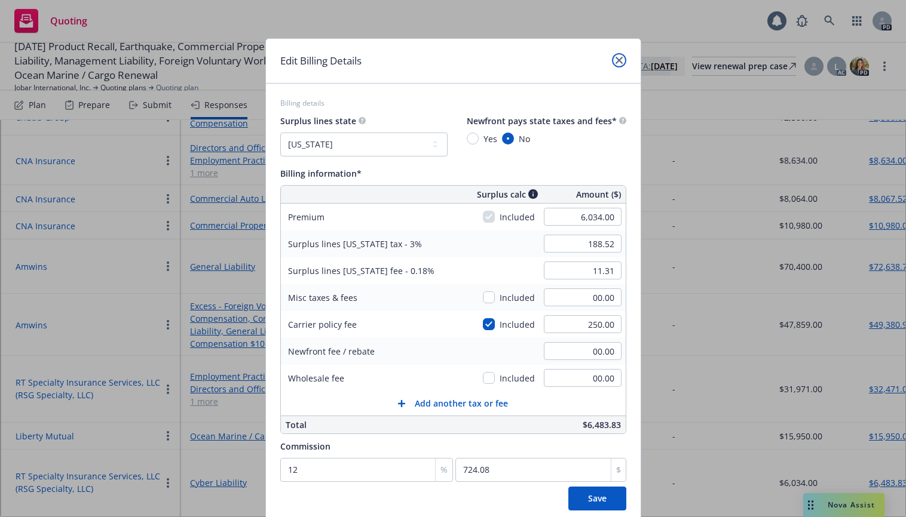
click at [616, 56] on link "close" at bounding box center [619, 60] width 14 height 14
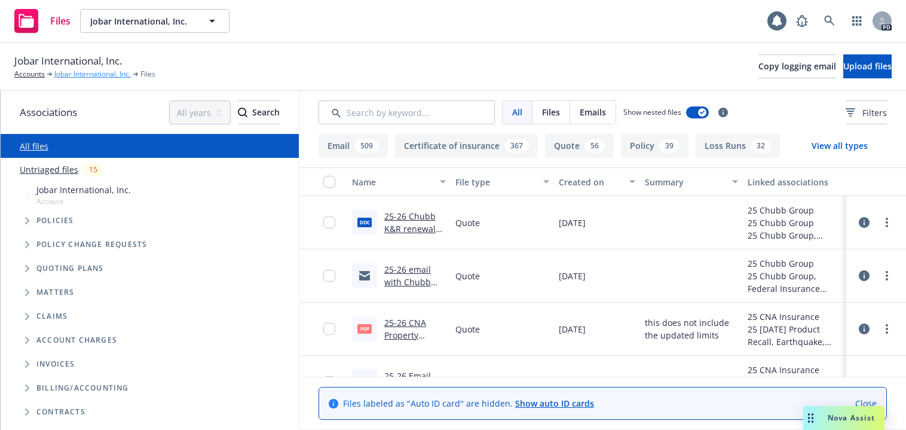
click at [72, 72] on link "Jobar International, Inc." at bounding box center [92, 74] width 76 height 11
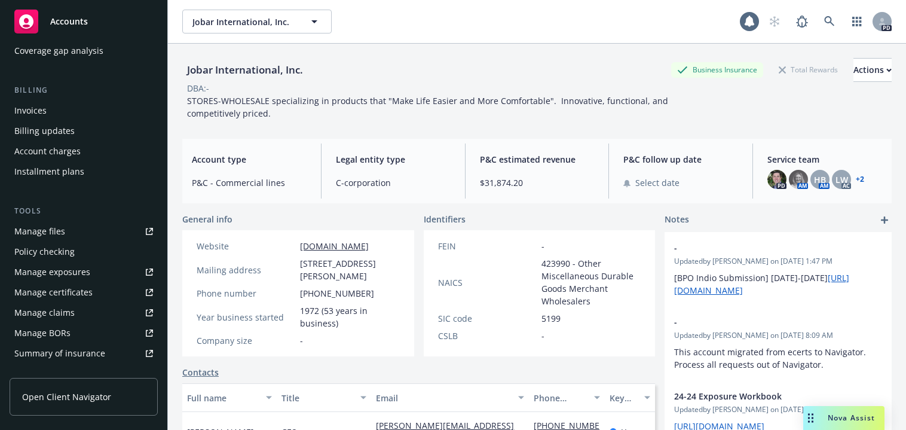
scroll to position [220, 0]
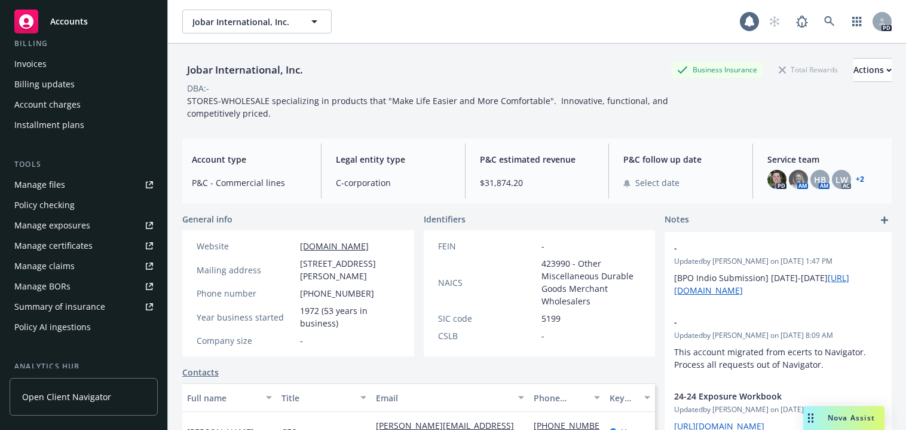
click at [39, 183] on div "Manage files" at bounding box center [39, 184] width 51 height 19
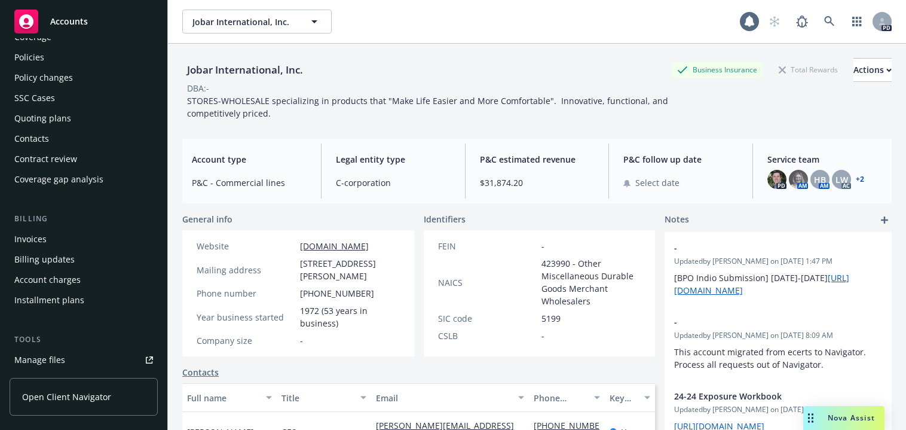
scroll to position [0, 0]
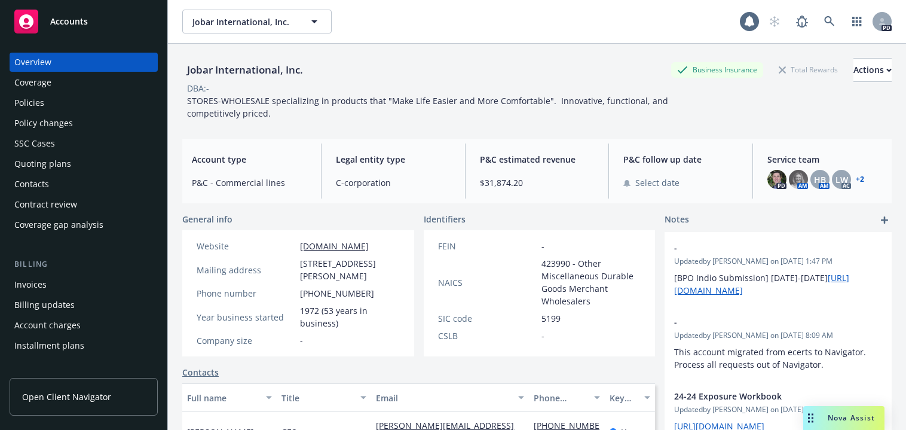
click at [24, 161] on div "Quoting plans" at bounding box center [42, 163] width 57 height 19
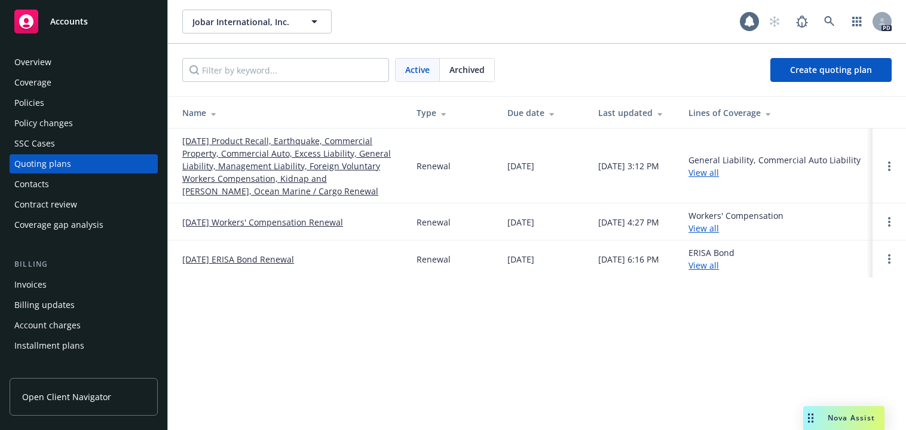
click at [255, 157] on link "[DATE] Product Recall, Earthquake, Commercial Property, Commercial Auto, Excess…" at bounding box center [289, 165] width 215 height 63
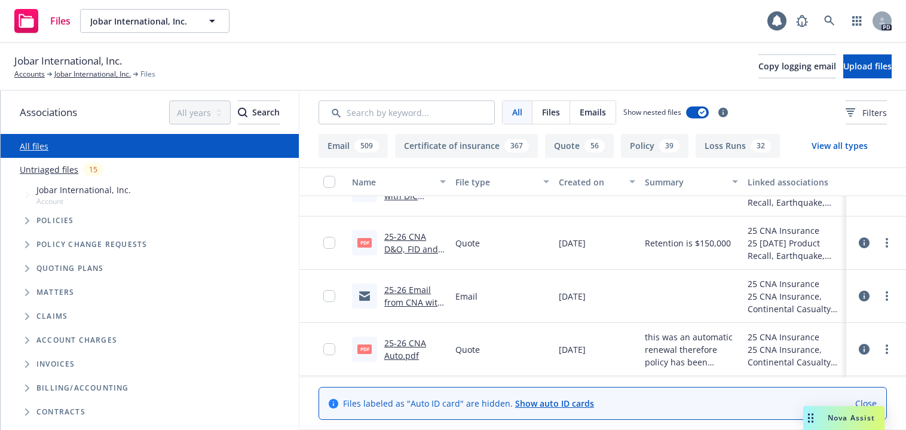
scroll to position [820, 0]
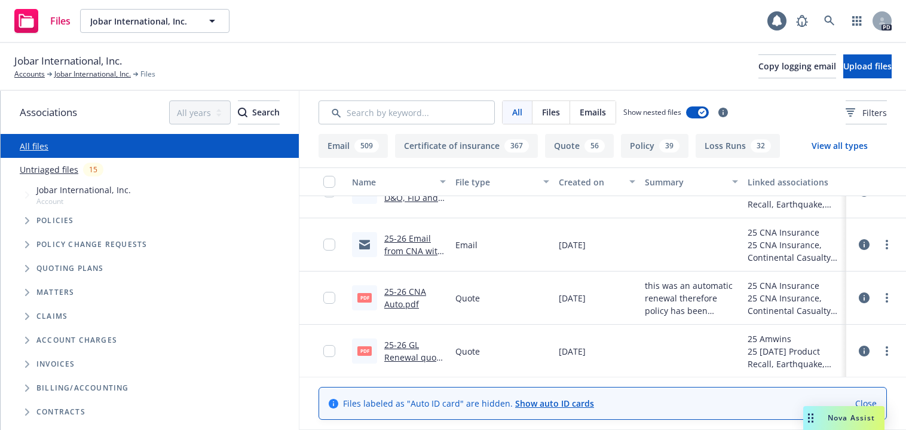
click at [391, 346] on link "25-26 GL Renewal quote from Amwins.pdf" at bounding box center [414, 363] width 60 height 49
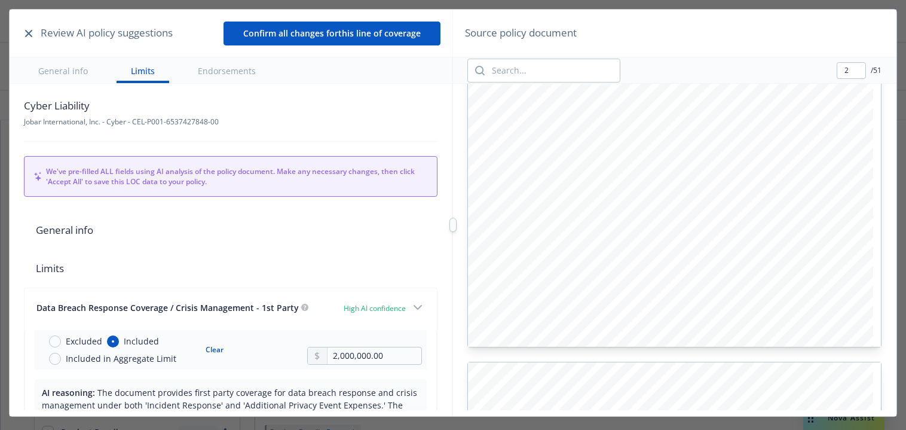
scroll to position [552, 0]
type input "13"
click at [455, 247] on div "Review AI policy suggestions Confirm all changes for this line of coverage Gene…" at bounding box center [453, 225] width 887 height 430
click at [454, 231] on div at bounding box center [452, 224] width 7 height 14
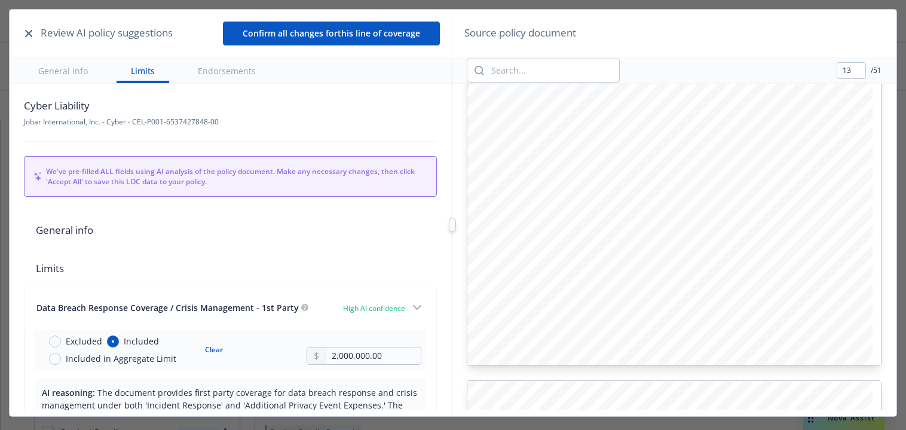
click at [30, 30] on icon "button" at bounding box center [28, 33] width 7 height 7
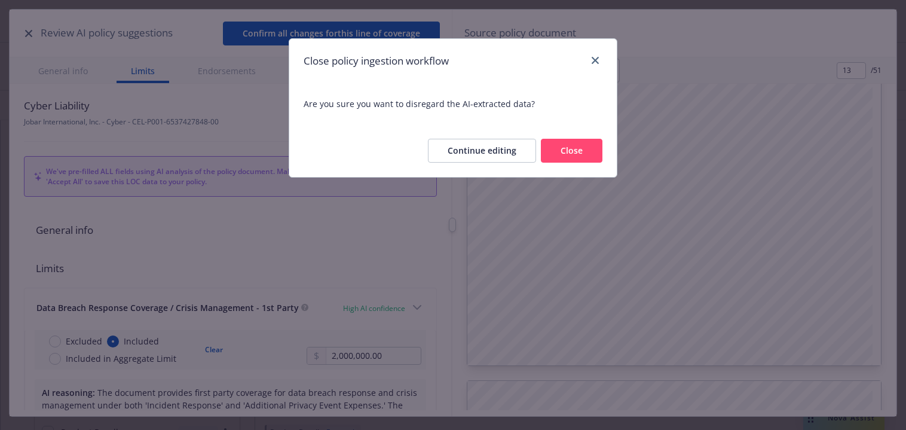
click at [571, 149] on button "Close" at bounding box center [572, 151] width 62 height 24
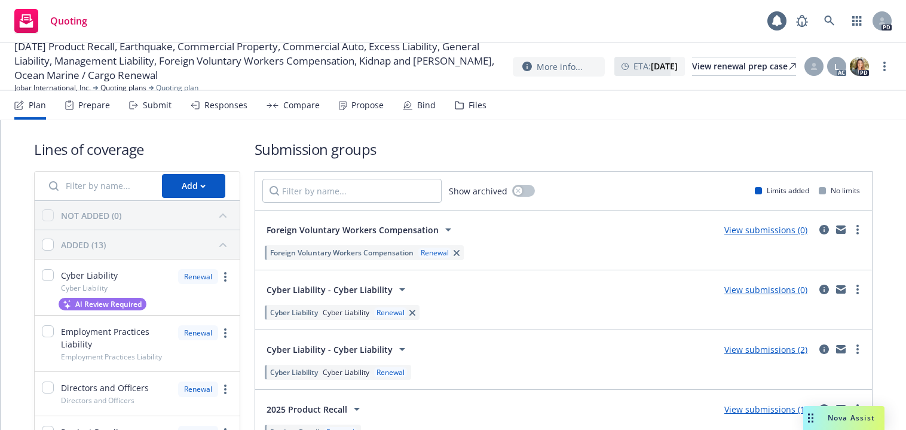
click at [220, 100] on div "Responses" at bounding box center [225, 105] width 43 height 10
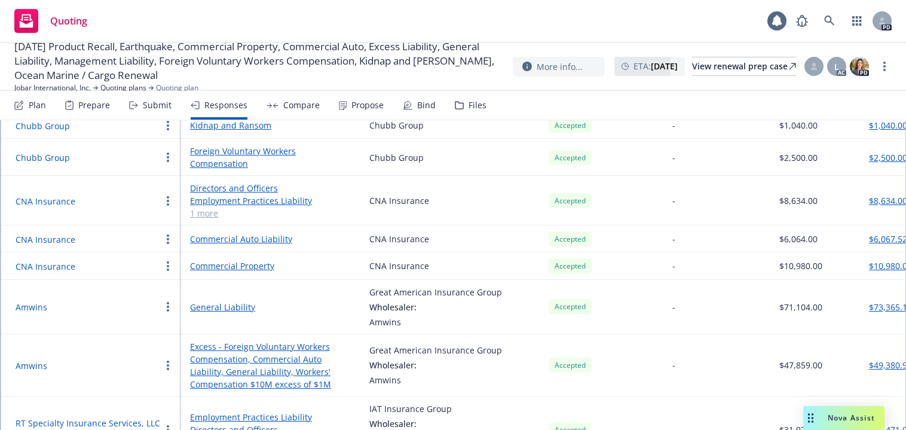
scroll to position [249, 0]
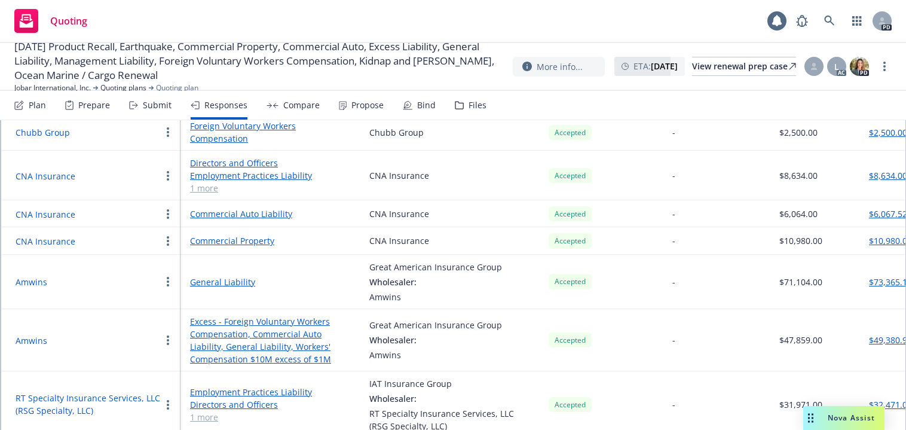
click at [197, 277] on link "General Liability" at bounding box center [270, 281] width 160 height 13
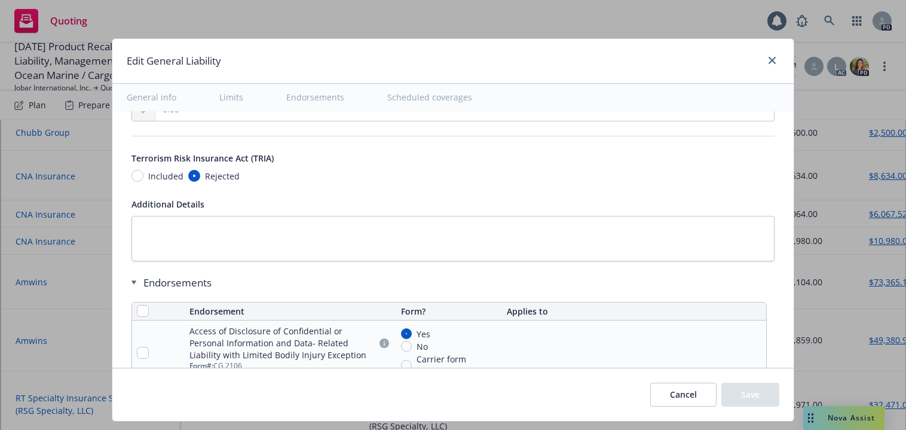
scroll to position [1476, 0]
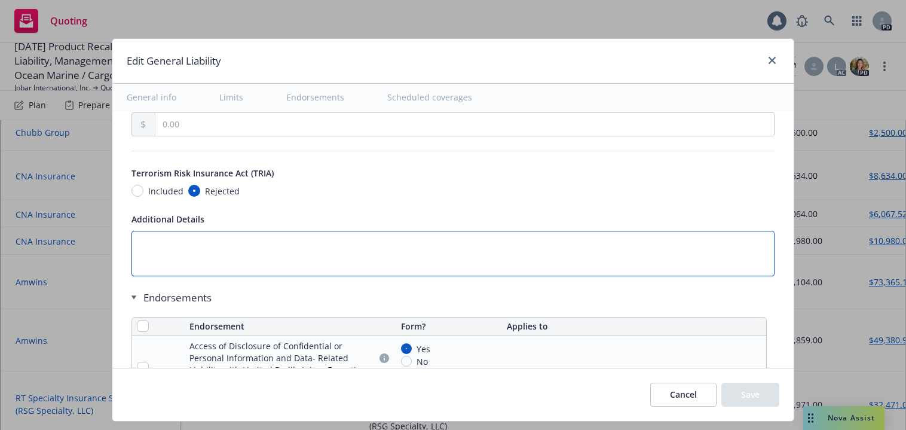
click at [249, 255] on textarea at bounding box center [452, 253] width 643 height 45
drag, startPoint x: 675, startPoint y: 253, endPoint x: 751, endPoint y: 250, distance: 76.0
click at [676, 253] on textarea at bounding box center [452, 253] width 643 height 45
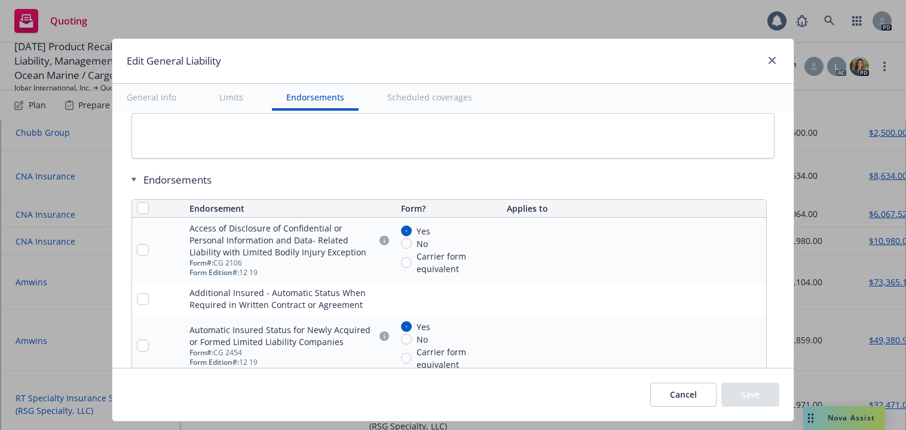
scroll to position [1631, 0]
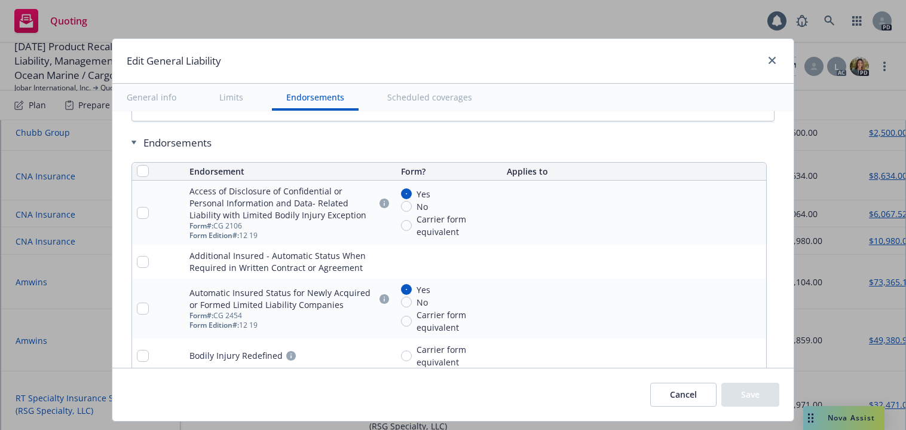
click at [736, 392] on div "Cancel Save" at bounding box center [714, 394] width 129 height 24
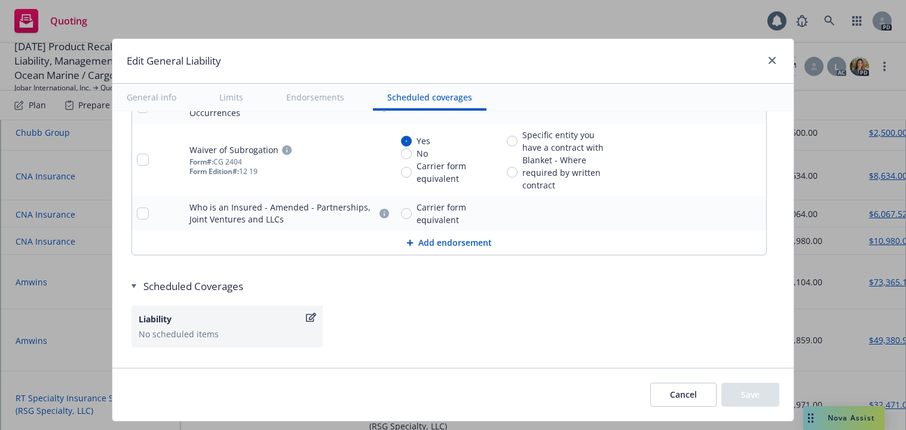
scroll to position [2629, 0]
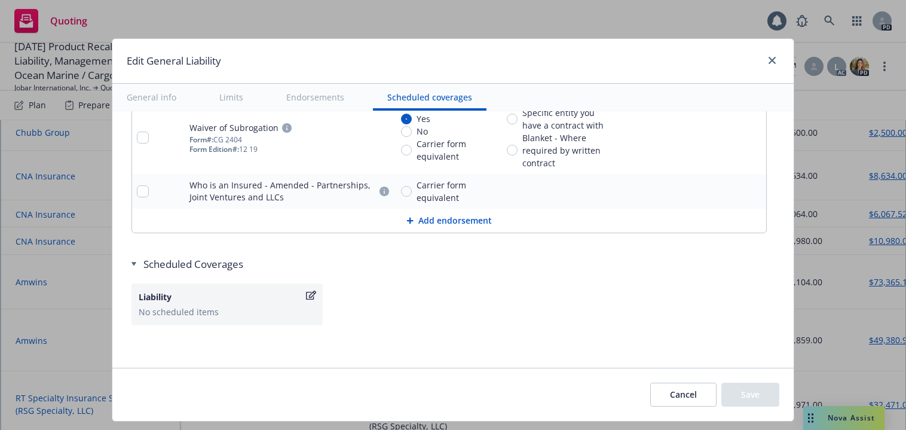
click at [499, 327] on div "Scheduled Coverages Liability No scheduled items" at bounding box center [452, 303] width 643 height 92
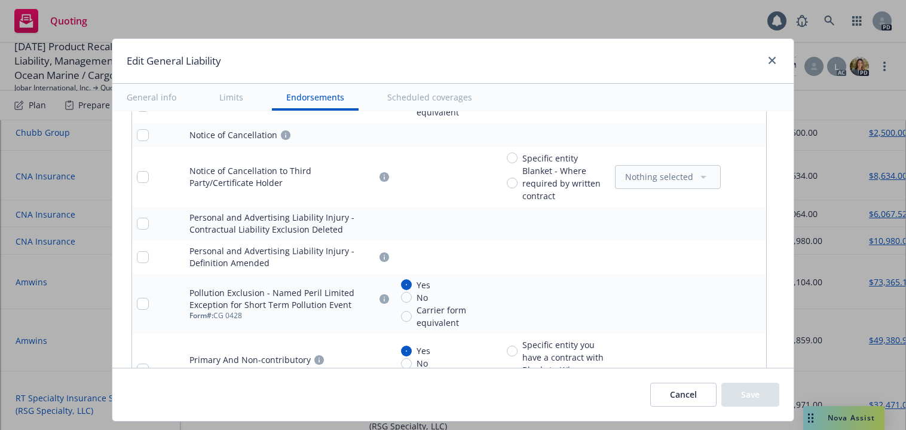
scroll to position [2254, 0]
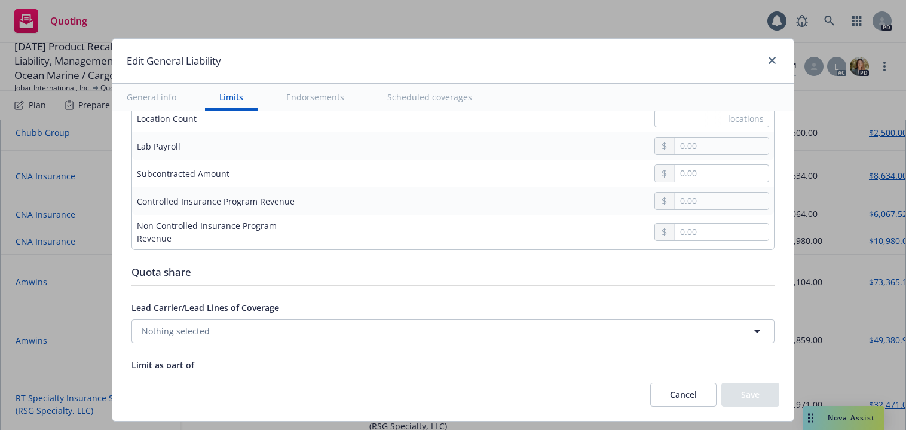
click at [431, 97] on button "Scheduled coverages" at bounding box center [430, 97] width 114 height 27
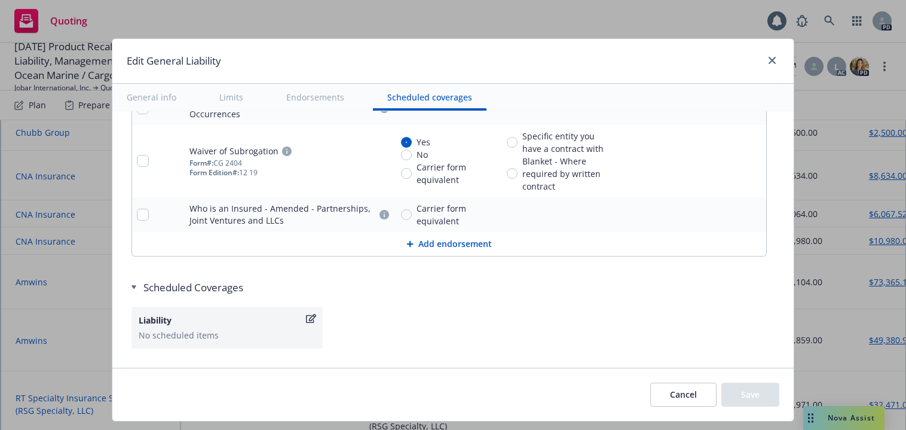
scroll to position [2610, 0]
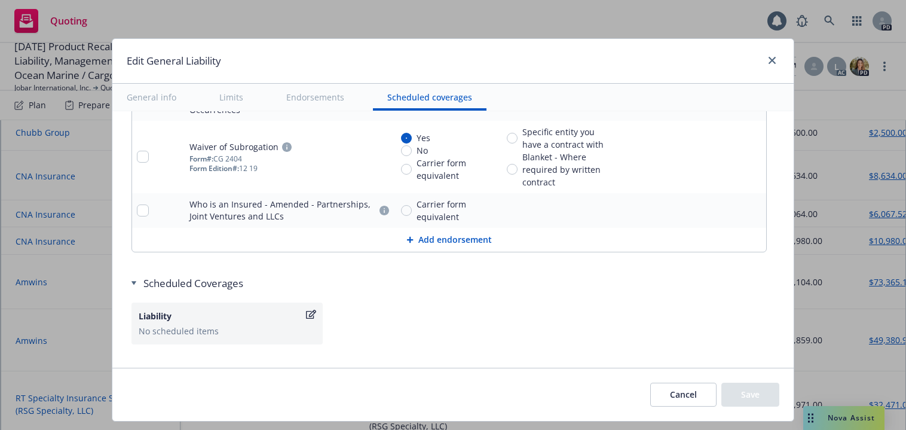
click at [232, 95] on button "Limits" at bounding box center [231, 97] width 53 height 27
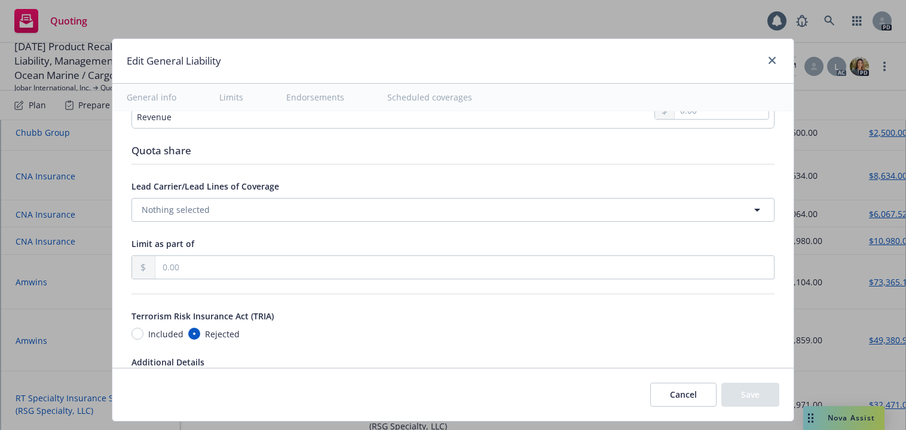
type textarea "x"
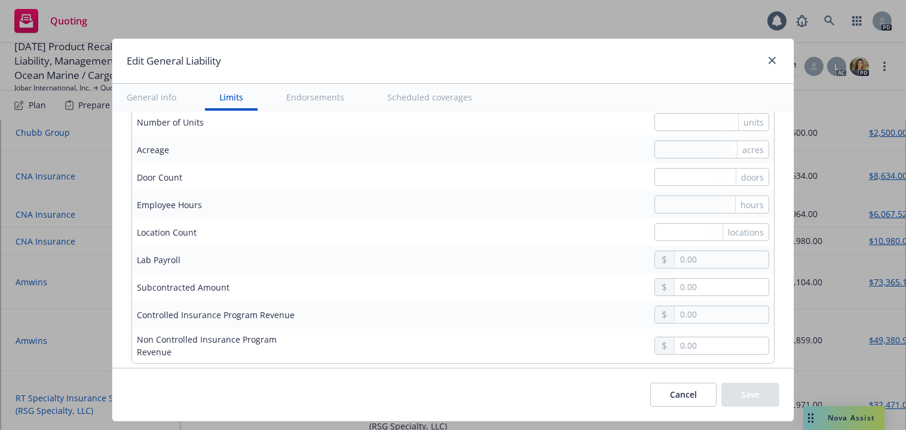
scroll to position [1094, 0]
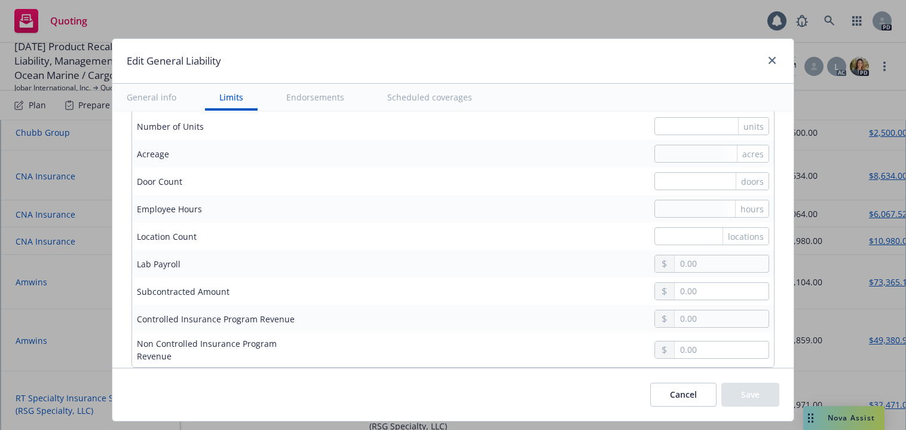
click at [741, 391] on div "Cancel Save" at bounding box center [714, 394] width 129 height 24
click at [741, 396] on div "Cancel Save" at bounding box center [714, 394] width 129 height 24
click at [771, 61] on icon "close" at bounding box center [771, 60] width 7 height 7
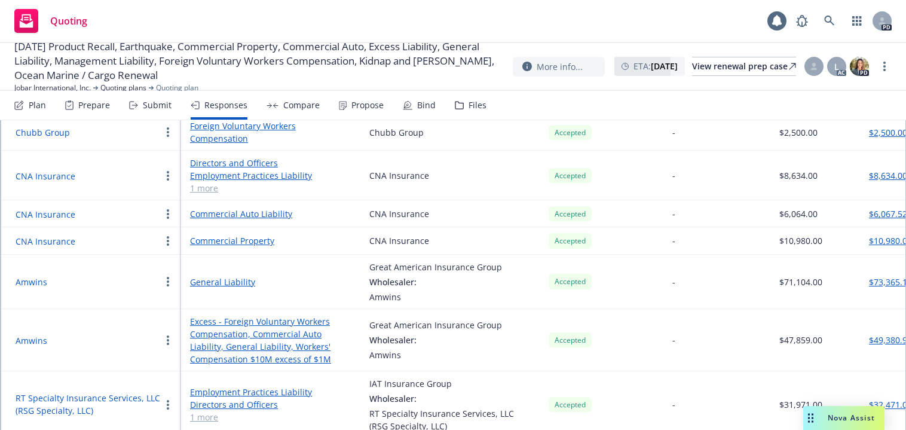
click at [883, 280] on button "$73,365.11" at bounding box center [890, 281] width 43 height 13
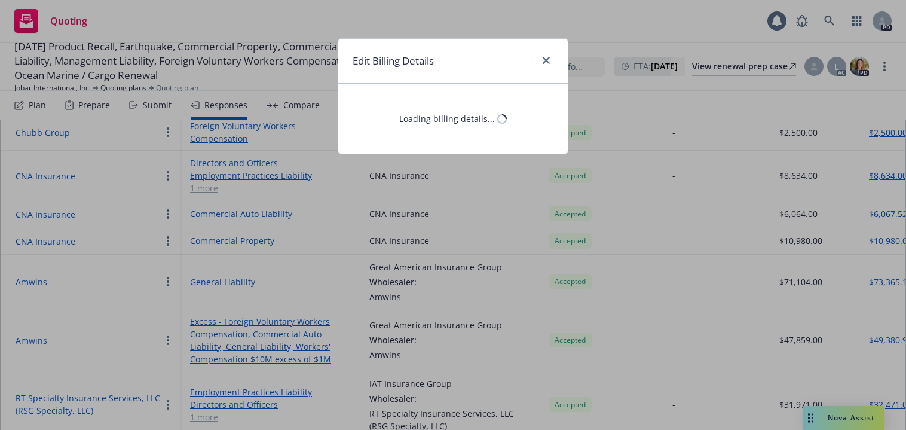
select select "CA"
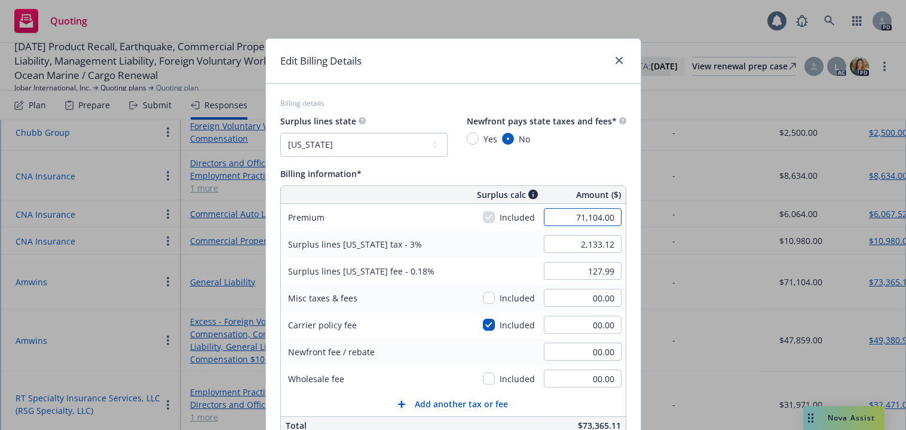
click at [576, 216] on input "71,104.00" at bounding box center [583, 217] width 78 height 18
type input "704,700.00"
type input "21,141.00"
type input "1,268.46"
type input "84564"
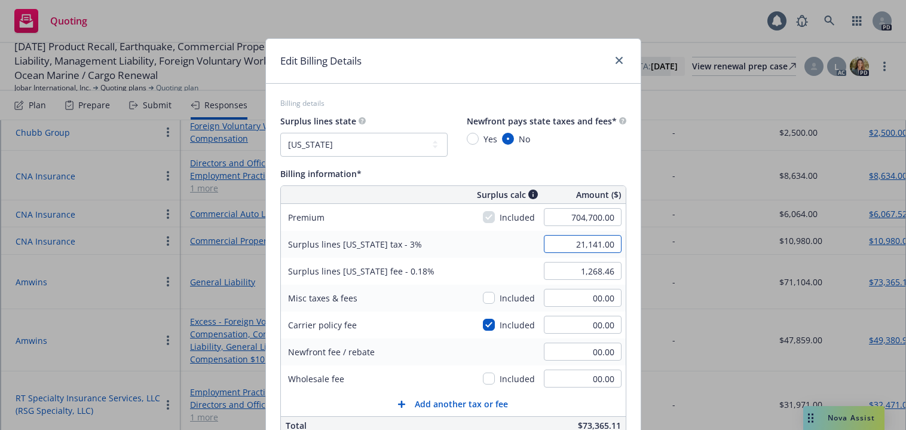
click at [612, 243] on input "21,141.00" at bounding box center [583, 244] width 78 height 18
click at [612, 220] on input "704,700.00" at bounding box center [583, 217] width 78 height 18
click at [595, 217] on input "704,700.00" at bounding box center [583, 217] width 78 height 18
click at [595, 216] on input "704,700.00" at bounding box center [583, 217] width 78 height 18
type input "70,400.00"
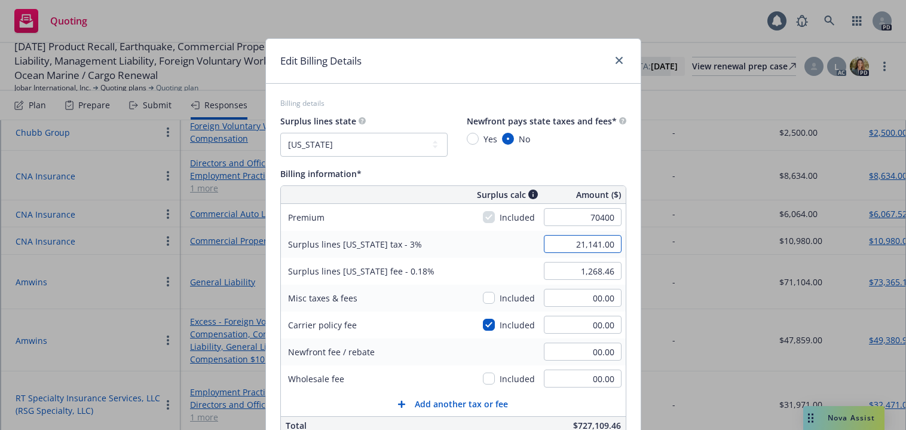
type input "2,112.00"
type input "126.72"
type input "8448"
click at [548, 244] on input "2,112.00" at bounding box center [583, 244] width 78 height 18
click at [426, 258] on div "Surplus lines California fee - 0.18%" at bounding box center [361, 271] width 161 height 27
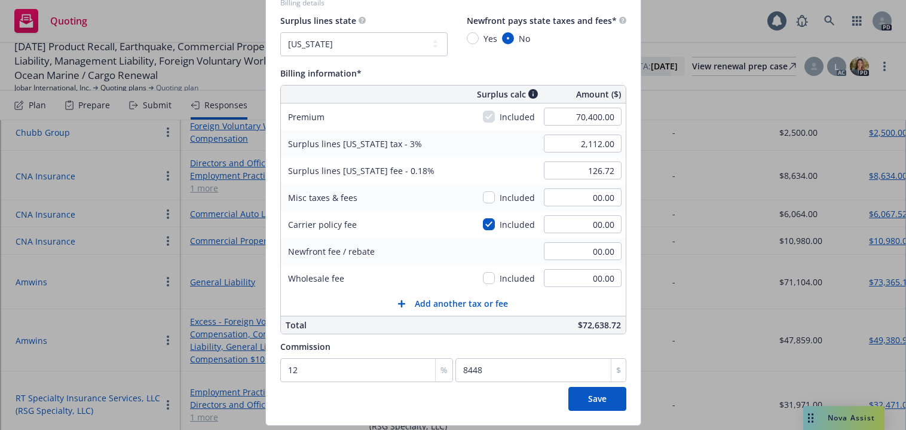
scroll to position [126, 0]
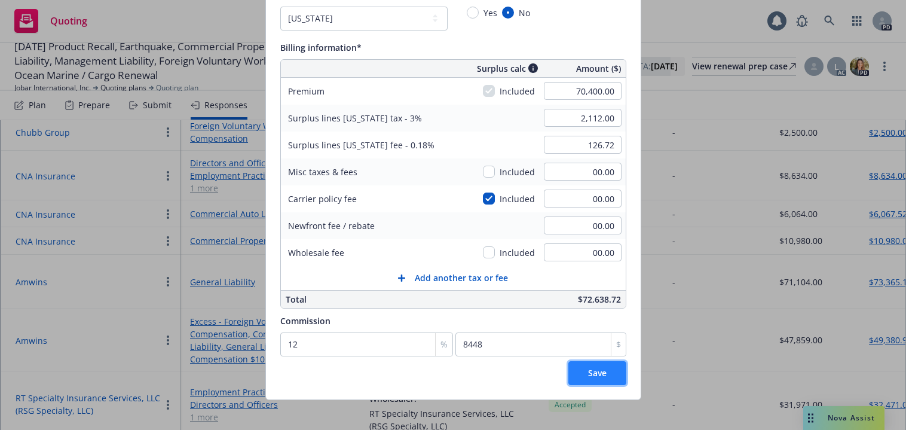
click at [588, 372] on span "Save" at bounding box center [597, 372] width 19 height 11
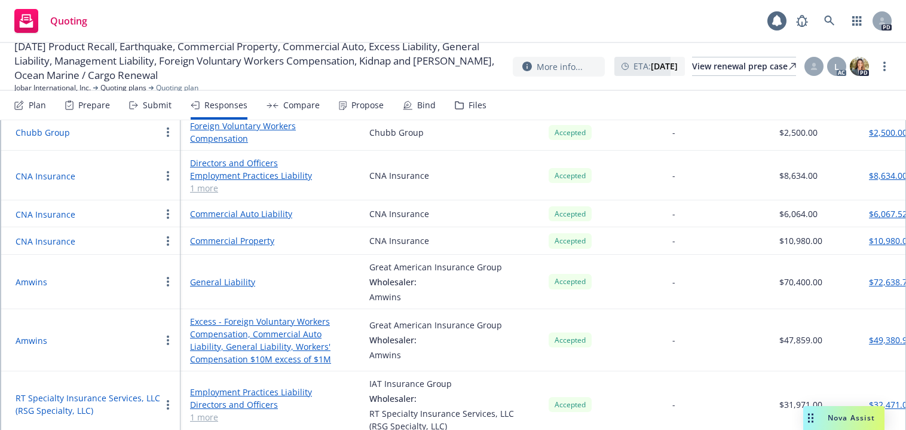
click at [875, 213] on button "$6,067.52" at bounding box center [888, 213] width 38 height 13
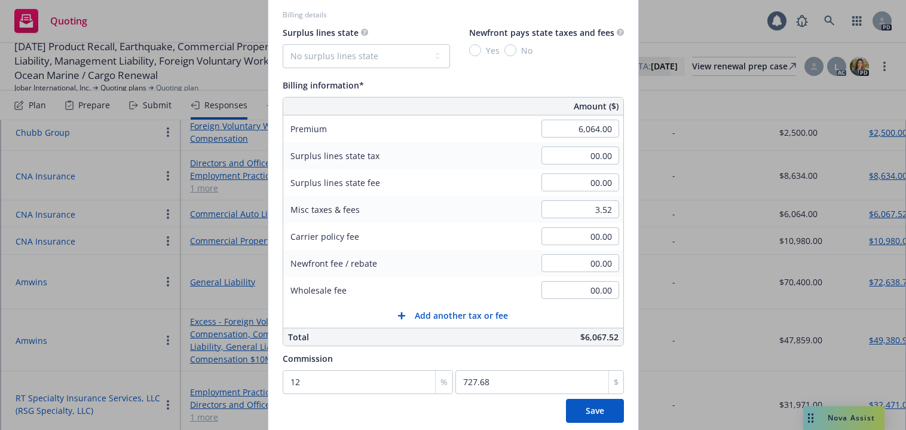
scroll to position [89, 0]
click at [590, 410] on span "Save" at bounding box center [595, 409] width 19 height 11
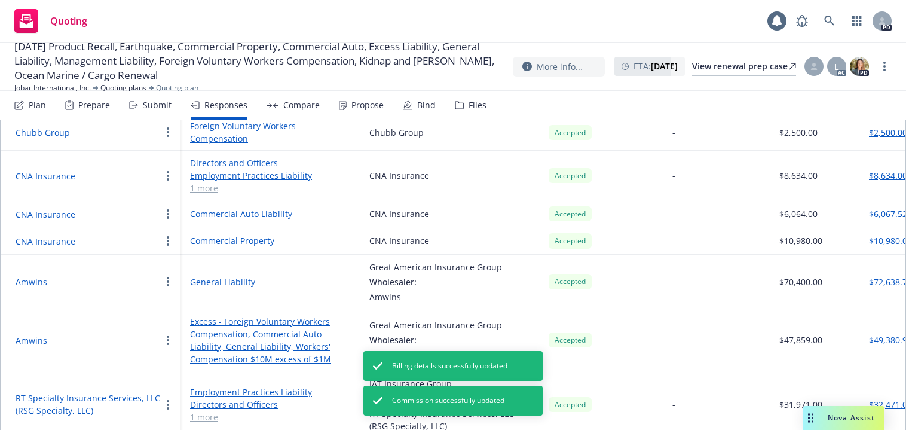
click at [208, 213] on link "Commercial Auto Liability" at bounding box center [270, 213] width 160 height 13
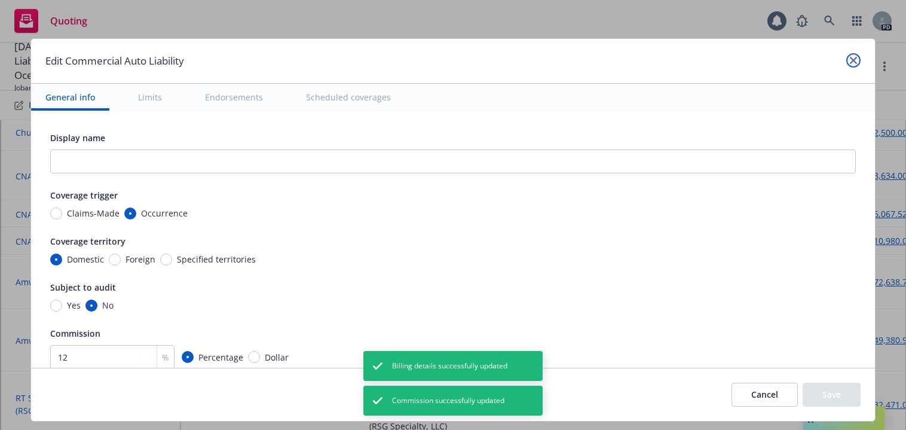
click at [850, 59] on icon "close" at bounding box center [853, 60] width 7 height 7
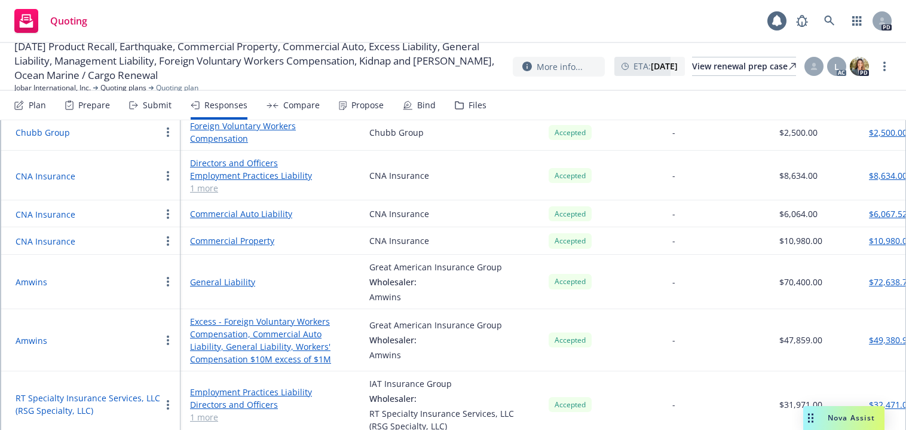
click at [220, 101] on div "Responses" at bounding box center [225, 105] width 43 height 10
click at [212, 104] on div "Responses" at bounding box center [225, 105] width 43 height 10
click at [216, 211] on link "Commercial Auto Liability" at bounding box center [270, 213] width 160 height 13
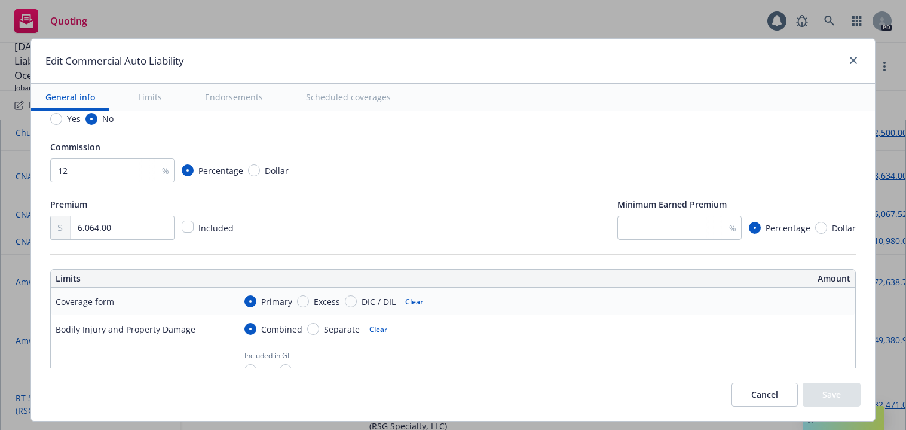
scroll to position [149, 0]
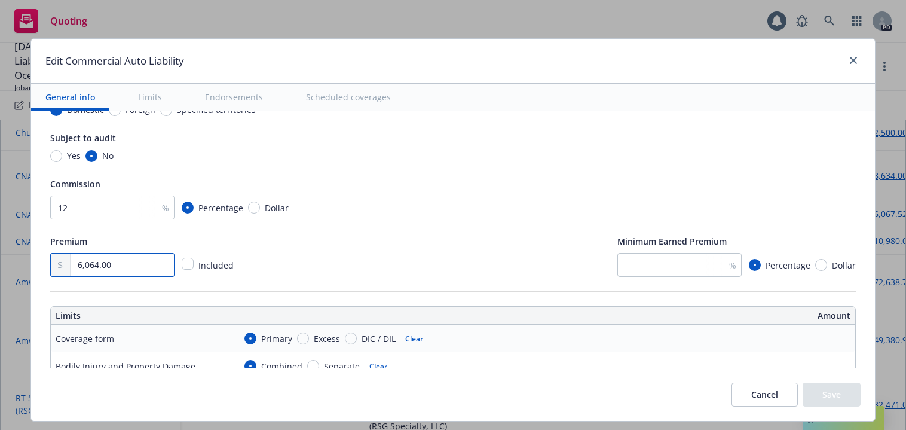
drag, startPoint x: 117, startPoint y: 267, endPoint x: 55, endPoint y: 261, distance: 62.4
click at [55, 261] on div "6,064.00" at bounding box center [112, 265] width 124 height 24
type input "8,064.00"
click at [275, 268] on div "Premium 8,064.00 Included Minimum Earned Premium % Percentage Dollar" at bounding box center [452, 255] width 805 height 43
click at [825, 387] on button "Save" at bounding box center [831, 394] width 58 height 24
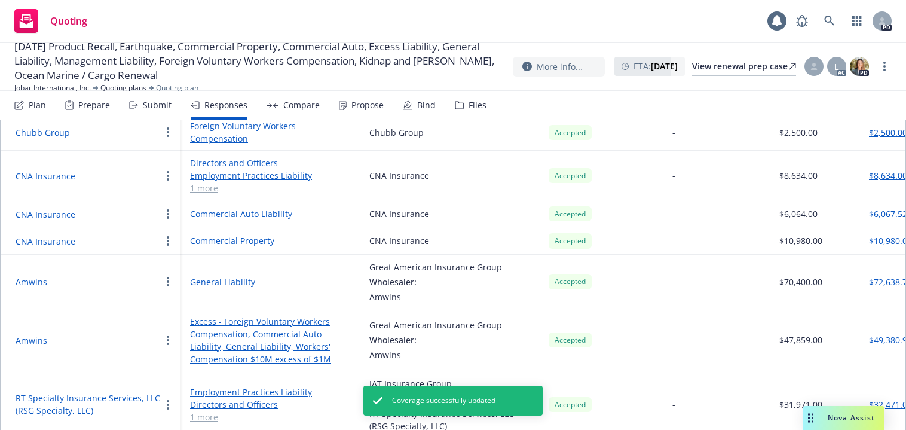
click at [882, 210] on button "$6,067.52" at bounding box center [888, 213] width 38 height 13
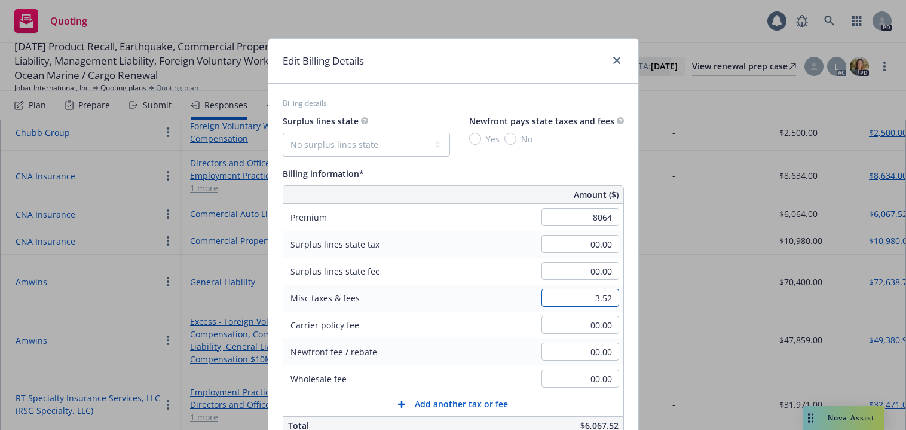
type input "8,064.00"
type input "967.68"
click at [559, 304] on input "3.52" at bounding box center [580, 298] width 78 height 18
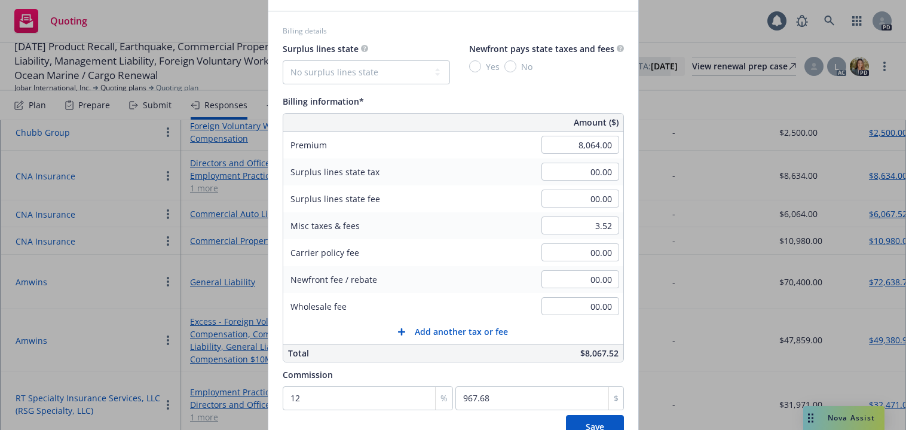
scroll to position [87, 0]
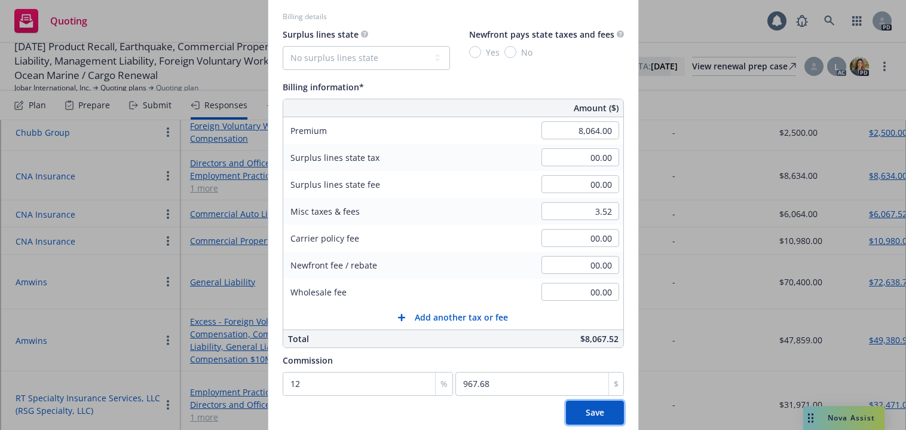
drag, startPoint x: 589, startPoint y: 409, endPoint x: 417, endPoint y: 403, distance: 172.2
click at [446, 406] on div "Save" at bounding box center [453, 412] width 341 height 24
click at [597, 406] on button "Save" at bounding box center [595, 412] width 58 height 24
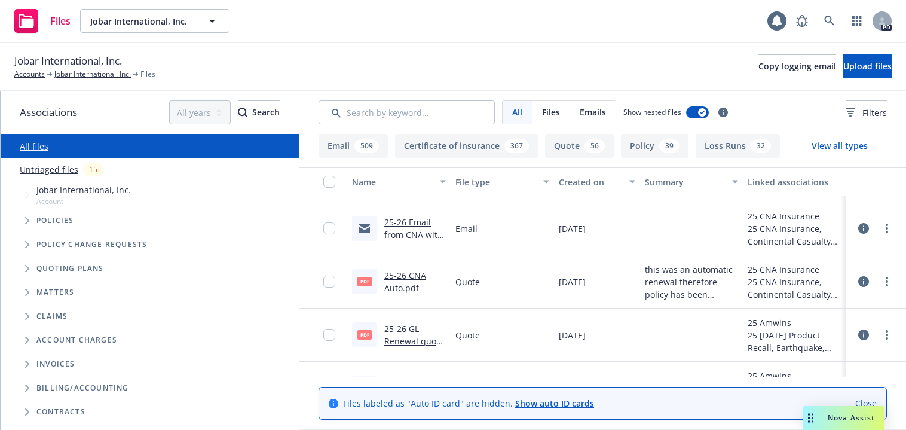
scroll to position [860, 0]
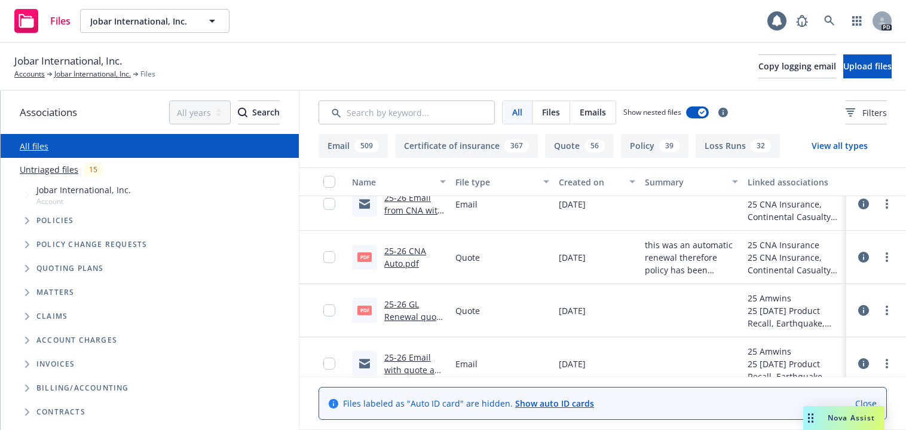
click at [397, 255] on link "25-26 CNA Auto.pdf" at bounding box center [405, 257] width 42 height 24
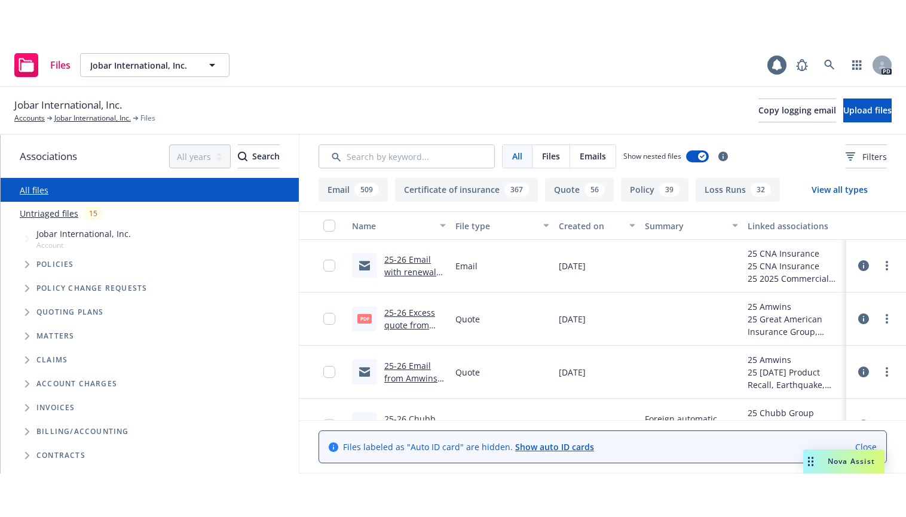
scroll to position [108, 0]
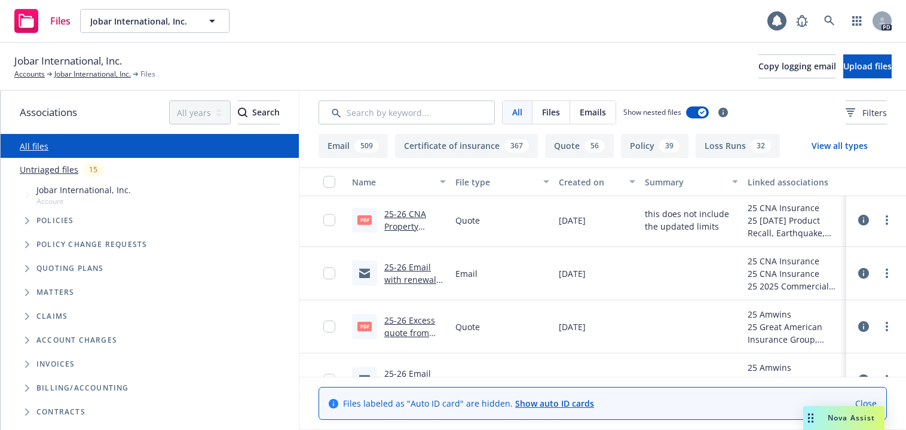
click at [400, 323] on link "25-26 Excess quote from Amwins.pdf" at bounding box center [409, 332] width 51 height 36
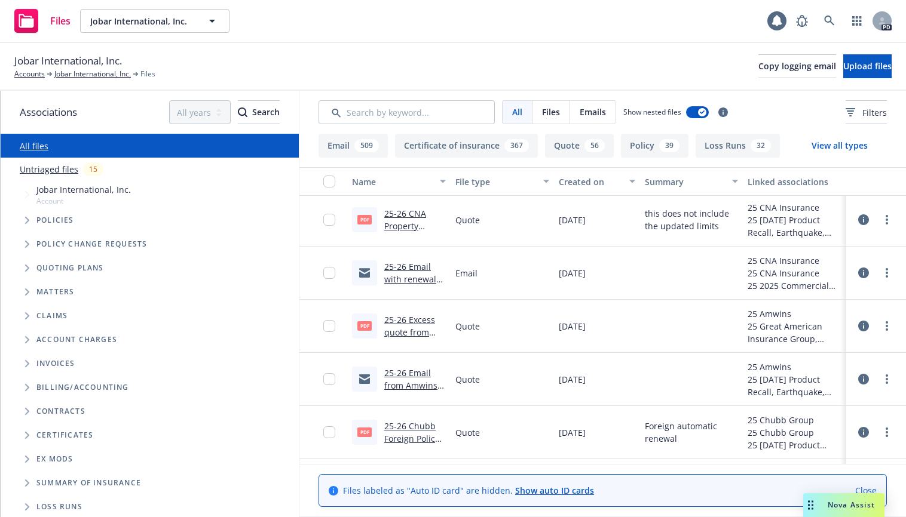
click at [402, 428] on link "25-26 Chubb Foreign Policy Renewal.pdf" at bounding box center [411, 439] width 55 height 36
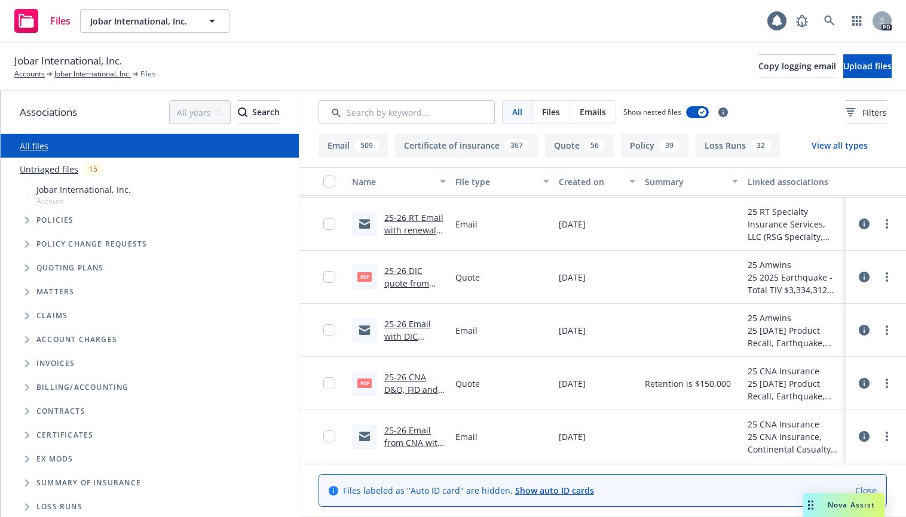
scroll to position [665, 0]
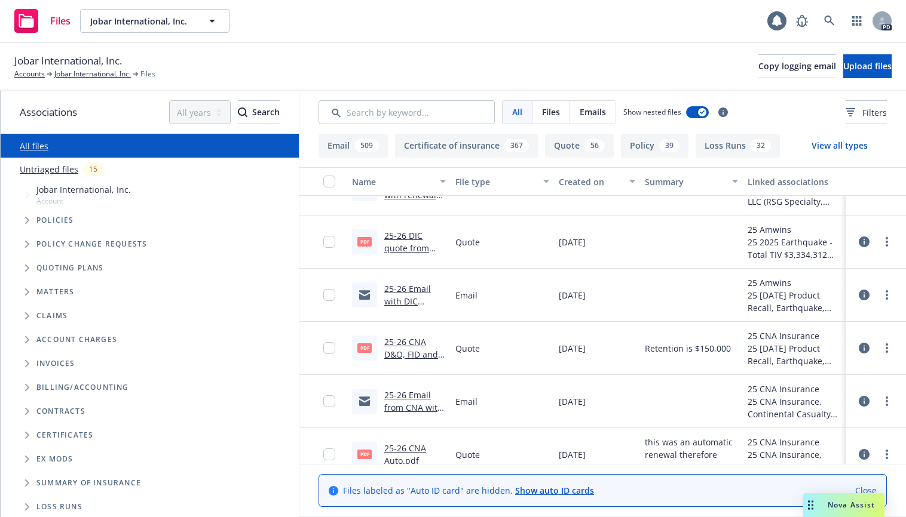
click at [400, 235] on link "25-26 DIC quote from [PERSON_NAME].pdf" at bounding box center [413, 254] width 59 height 49
click at [506, 17] on div "Files Jobar International, Inc. Jobar International, Inc. 1 PD" at bounding box center [453, 21] width 906 height 43
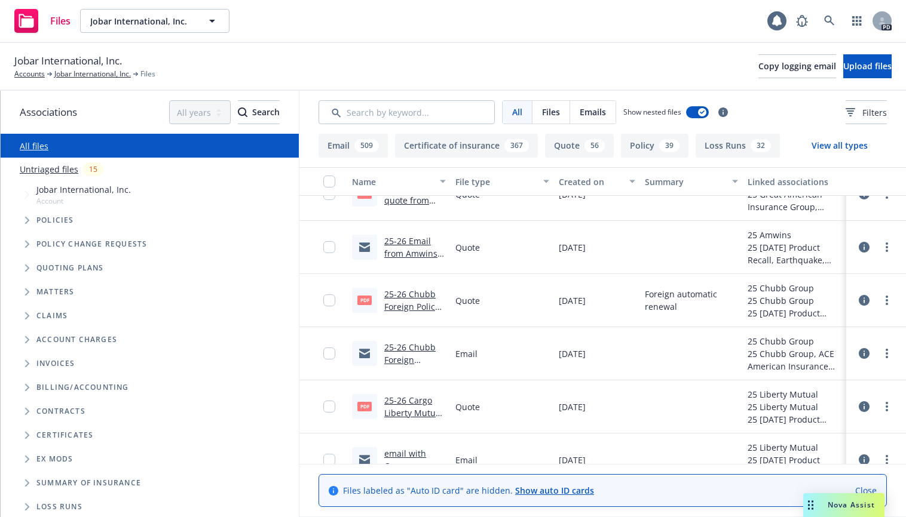
scroll to position [263, 0]
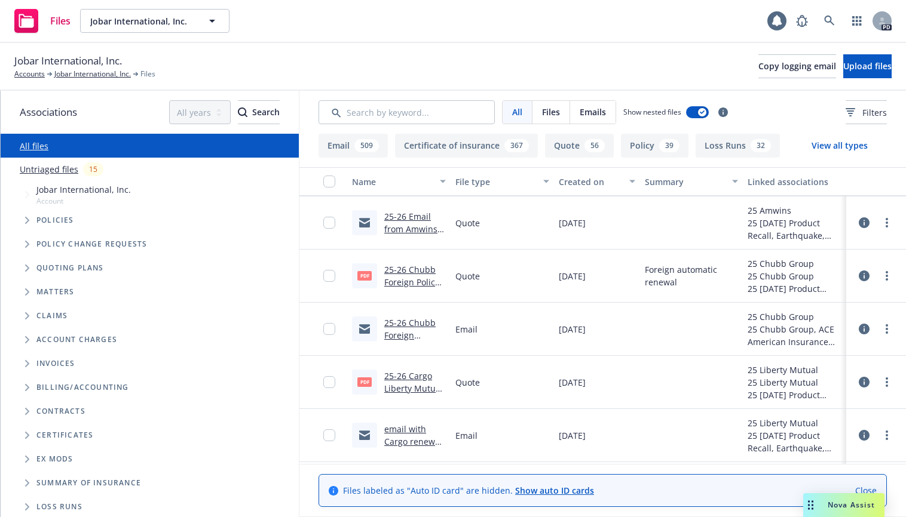
click at [391, 378] on link "25-26 Cargo Liberty Mutual renewal quote.pdf" at bounding box center [413, 394] width 59 height 49
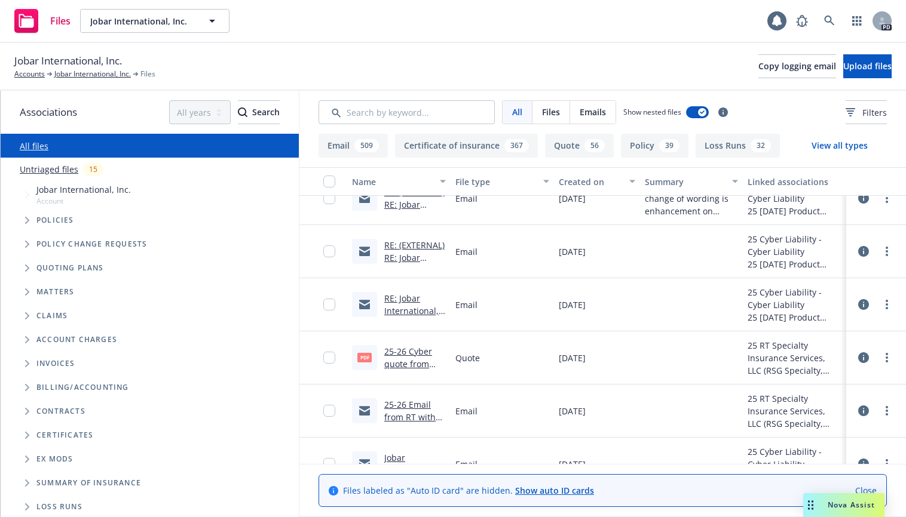
scroll to position [1205, 0]
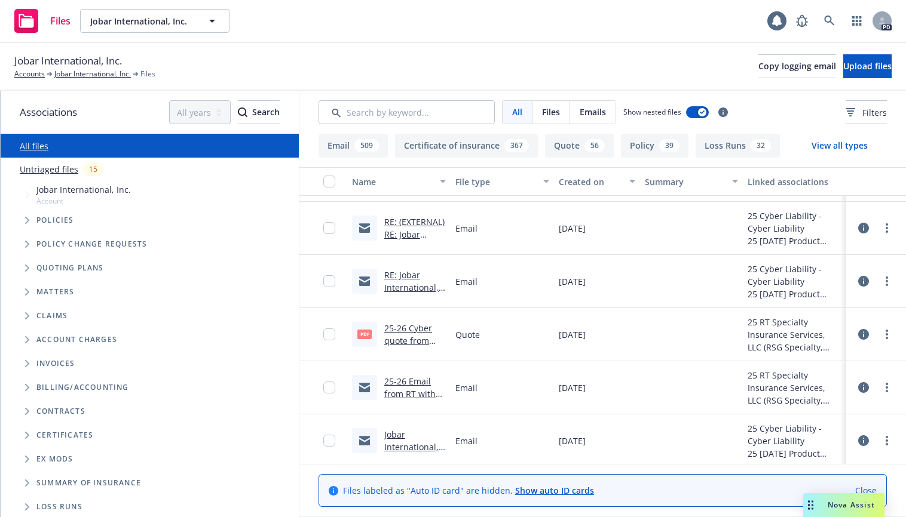
click at [406, 330] on link "25-26 Cyber quote from RT.pdf" at bounding box center [408, 341] width 48 height 36
click at [240, 450] on div "Ex Mods" at bounding box center [155, 459] width 277 height 19
